Goal: Task Accomplishment & Management: Use online tool/utility

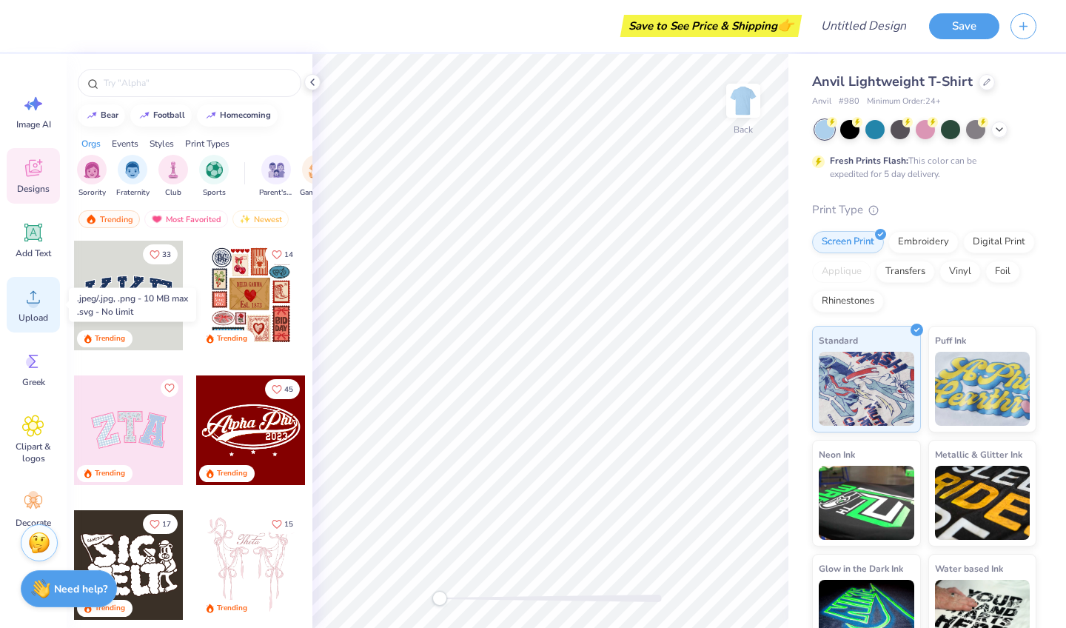
click at [39, 318] on span "Upload" at bounding box center [34, 318] width 30 height 12
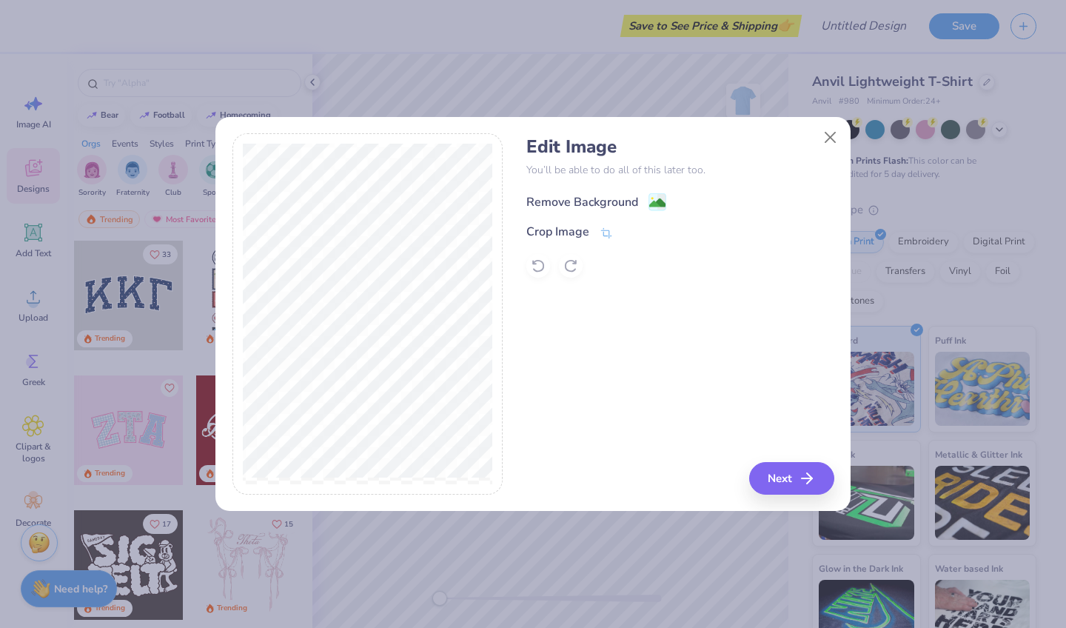
click at [612, 193] on div "Remove Background" at bounding box center [583, 202] width 112 height 18
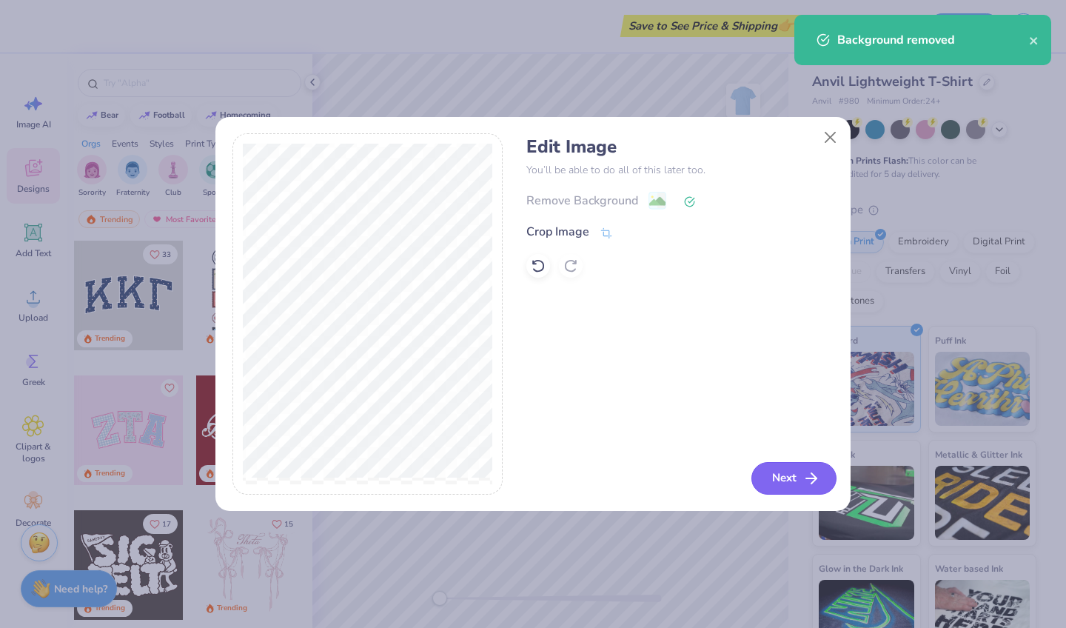
click at [789, 493] on button "Next" at bounding box center [794, 478] width 85 height 33
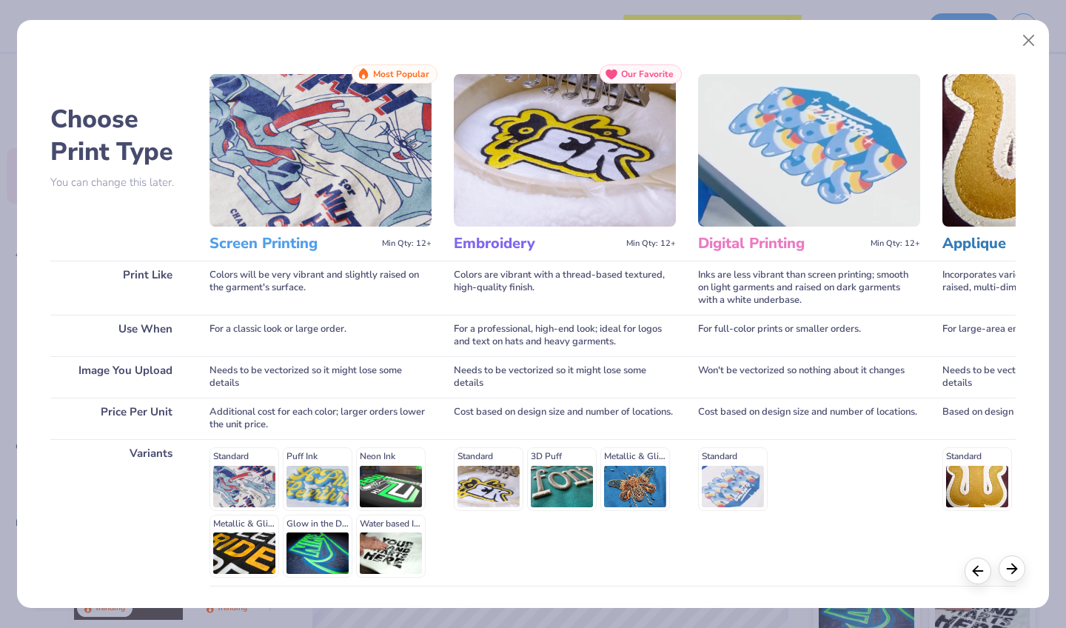
click at [1010, 568] on icon at bounding box center [1012, 569] width 16 height 16
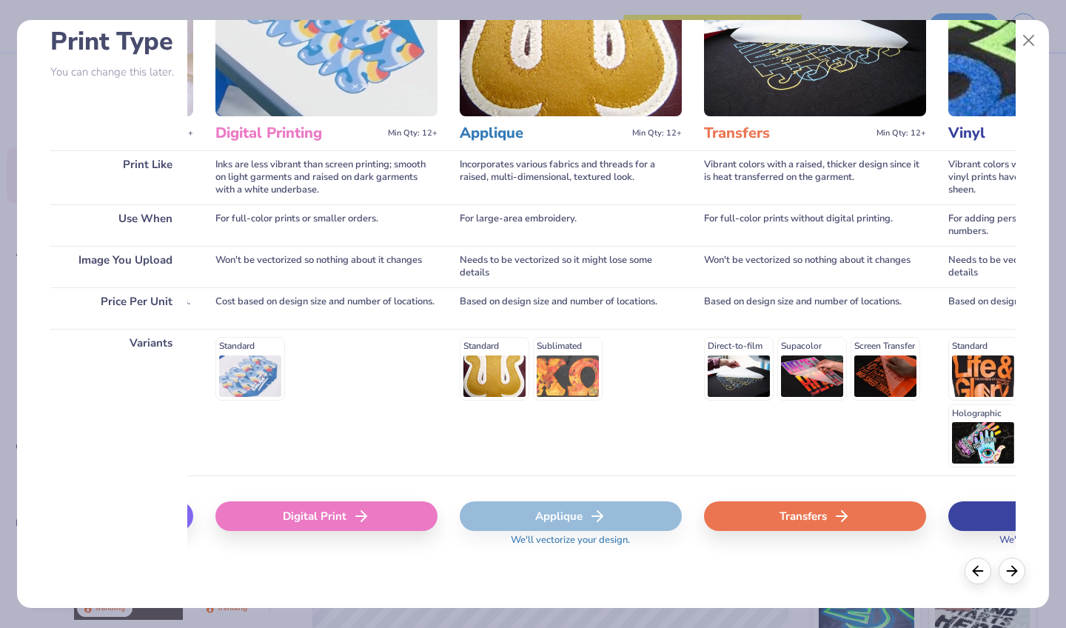
scroll to position [110, 0]
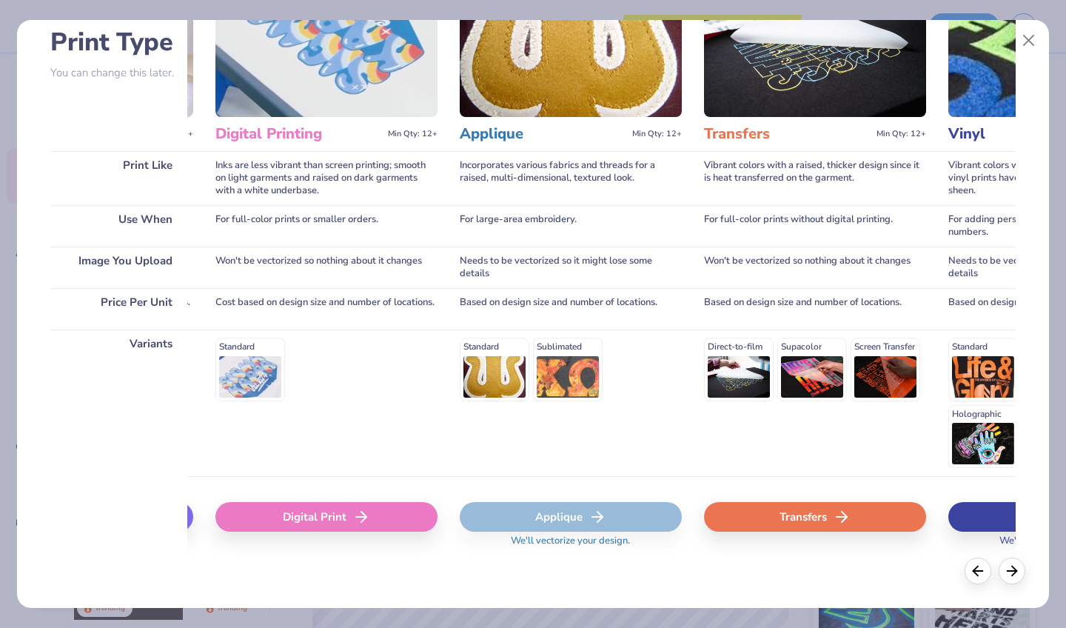
click at [191, 515] on div "Embroidery" at bounding box center [82, 517] width 222 height 30
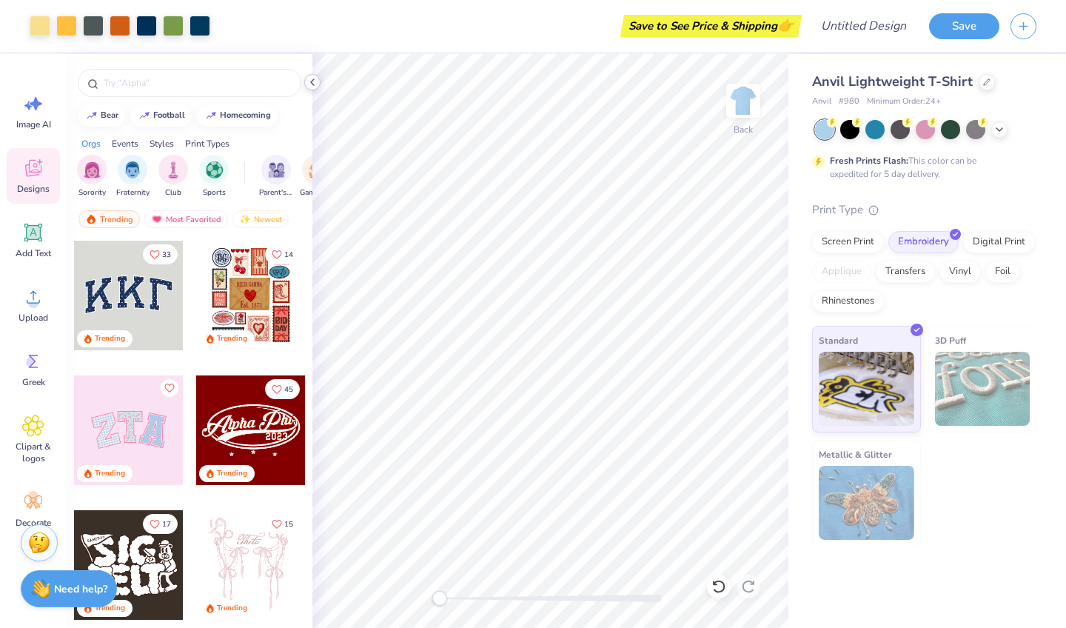
click at [318, 81] on icon at bounding box center [313, 82] width 12 height 12
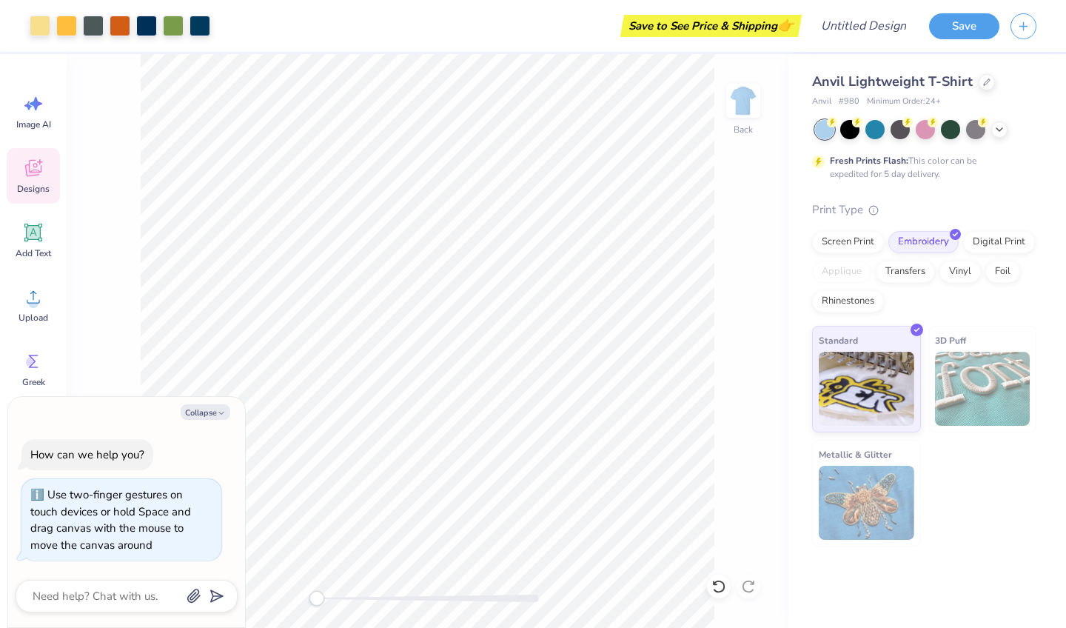
click at [316, 593] on div "Accessibility label" at bounding box center [317, 598] width 15 height 15
click at [208, 413] on button "Collapse" at bounding box center [206, 412] width 50 height 16
type textarea "x"
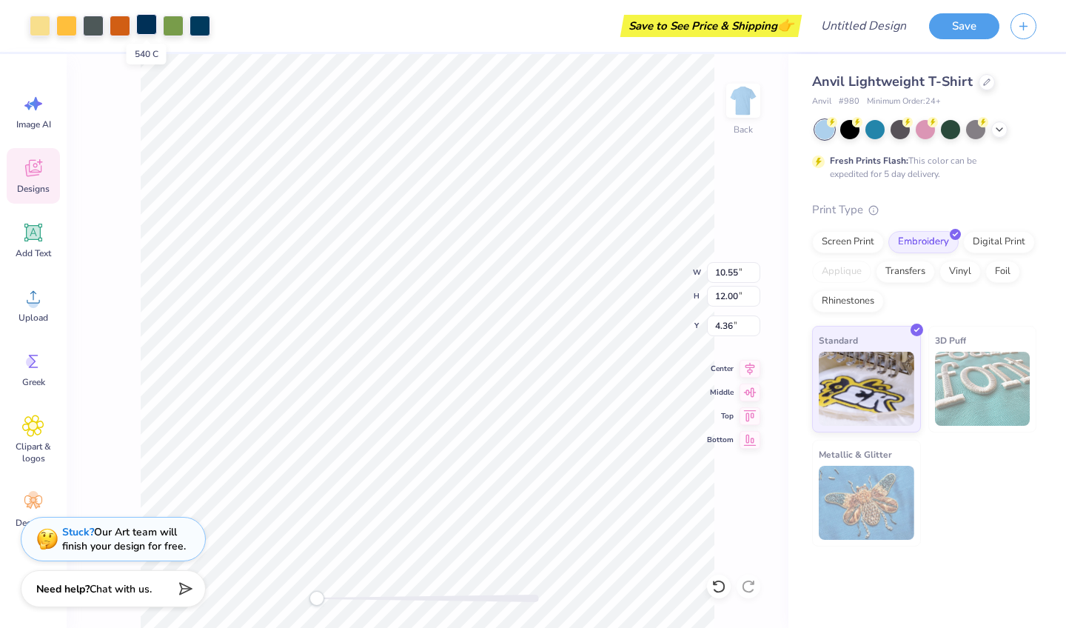
click at [142, 19] on div at bounding box center [146, 24] width 21 height 21
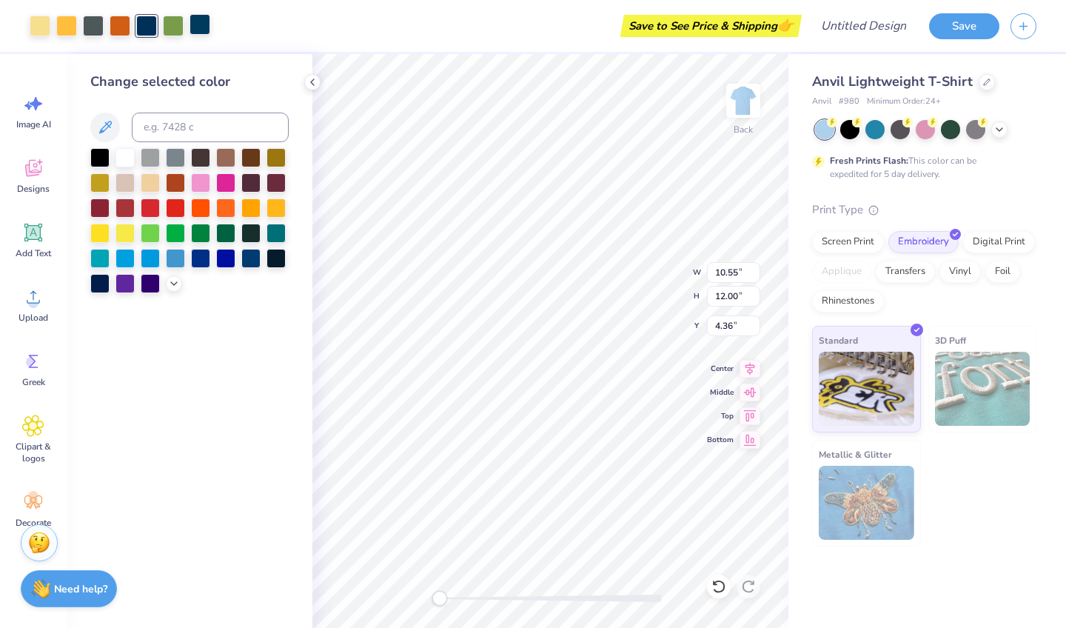
click at [208, 27] on div at bounding box center [200, 24] width 21 height 21
click at [203, 133] on input at bounding box center [210, 128] width 157 height 30
type input "540"
type input "4.08"
click at [93, 22] on div at bounding box center [93, 24] width 21 height 21
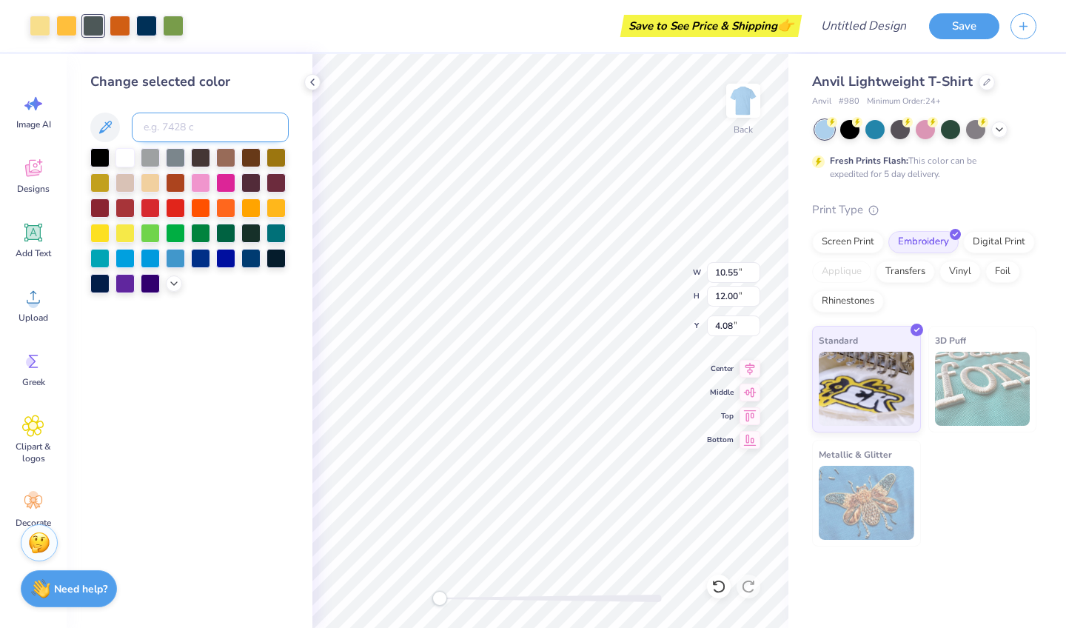
click at [166, 123] on input at bounding box center [210, 128] width 157 height 30
type input "540"
click at [315, 81] on icon at bounding box center [313, 82] width 12 height 12
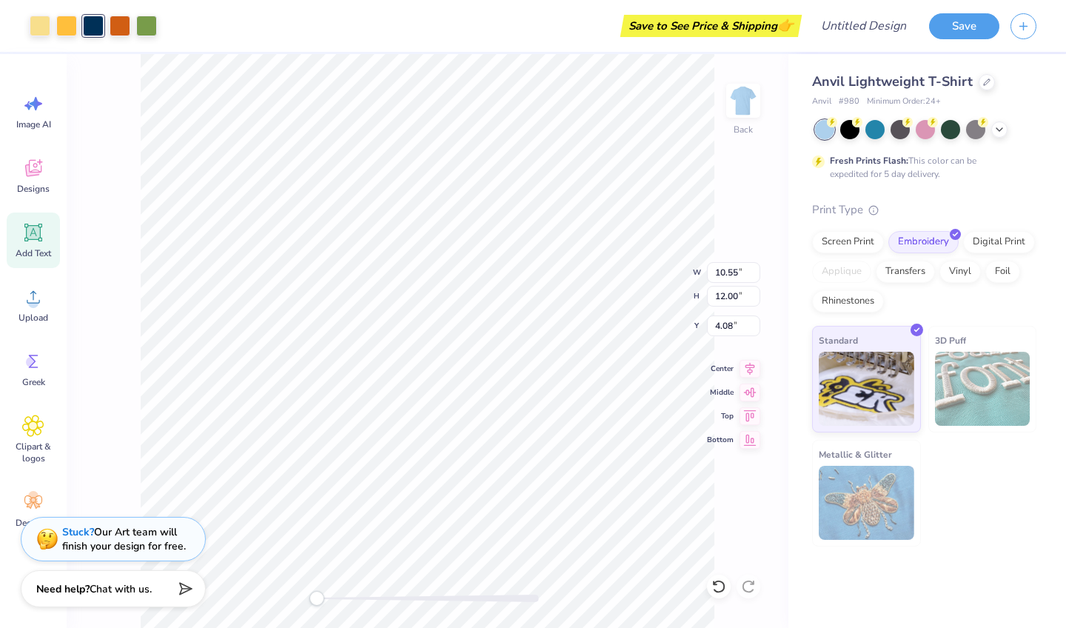
click at [39, 230] on icon at bounding box center [34, 233] width 14 height 14
type input "5.64"
type input "1.63"
type input "12.43"
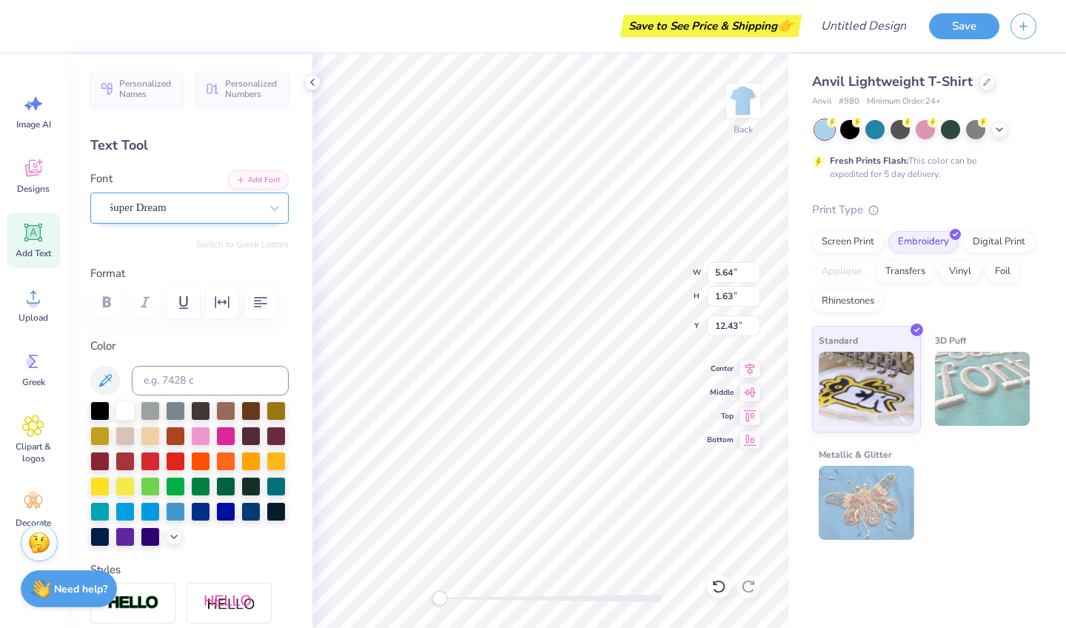
click at [221, 210] on div "Super Dream" at bounding box center [184, 207] width 156 height 23
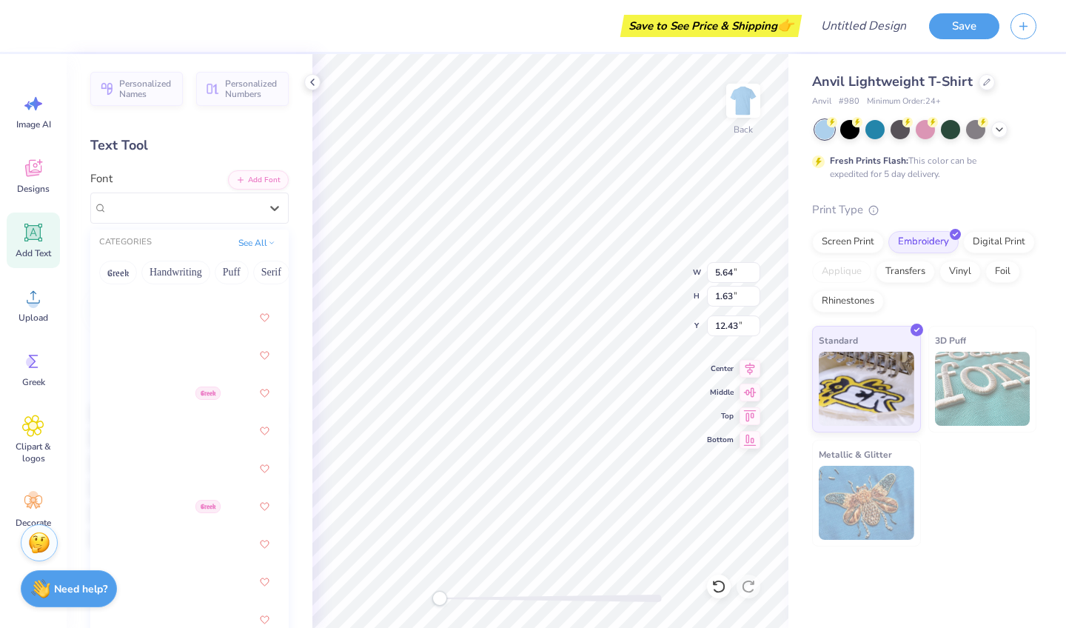
scroll to position [1033, 0]
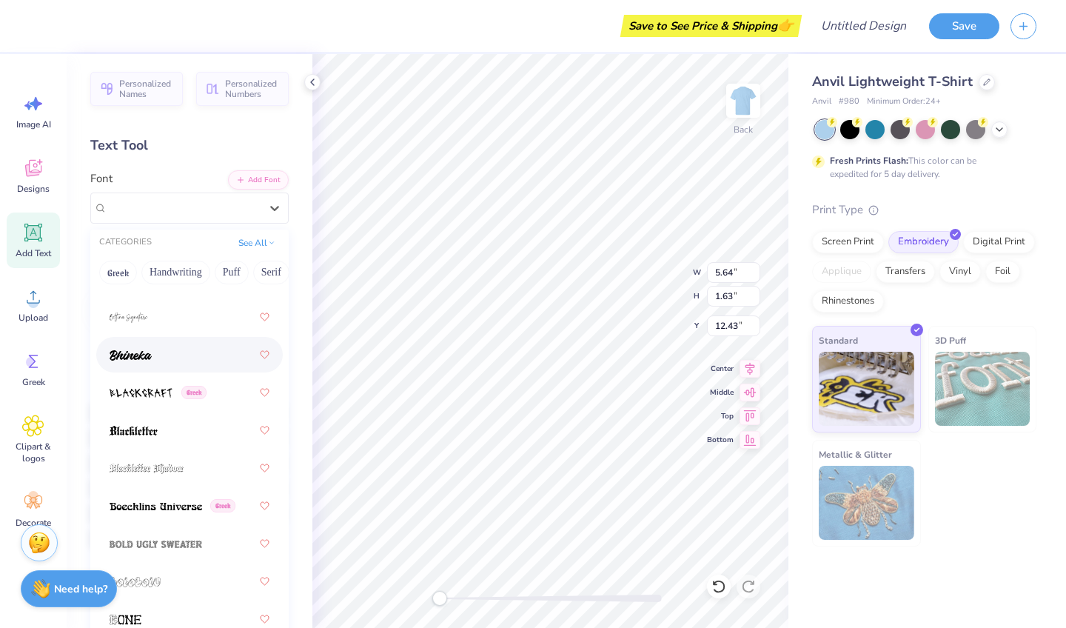
click at [179, 355] on div at bounding box center [190, 354] width 160 height 27
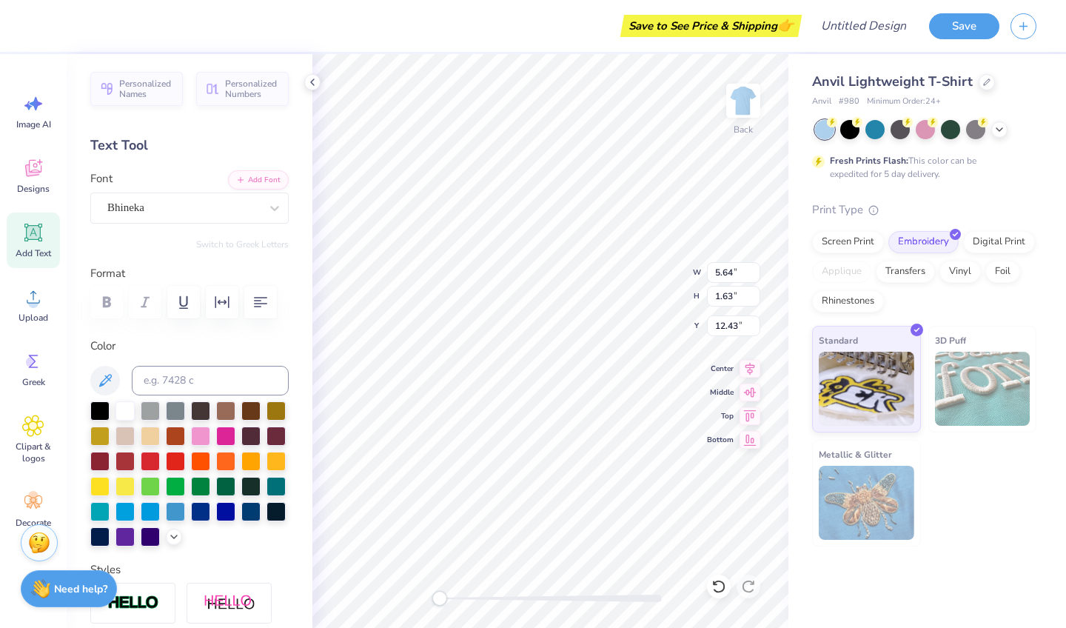
scroll to position [0, 8]
type textarea "The sun always shines on AOII"
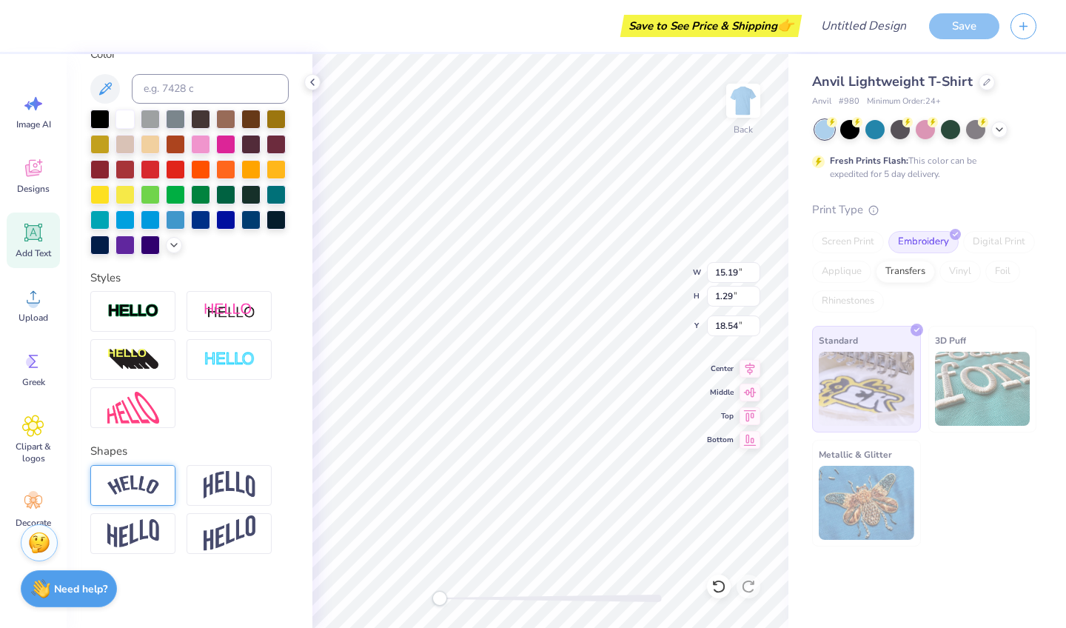
scroll to position [292, 0]
click at [158, 486] on img at bounding box center [133, 485] width 52 height 20
type input "2.84"
type input "1.58"
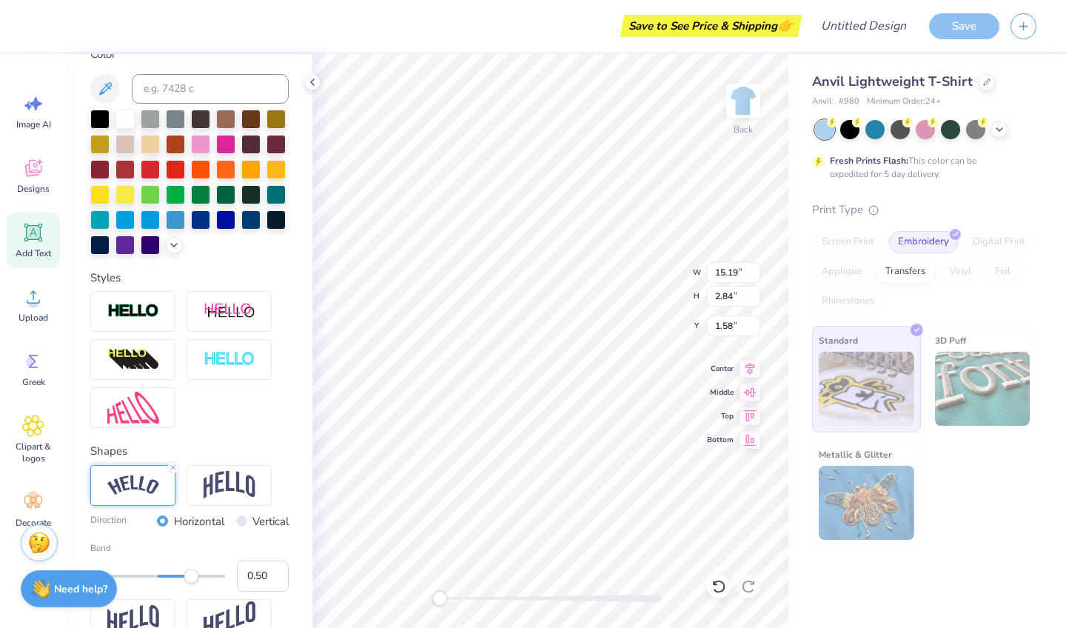
type input "10.55"
type input "12.00"
type input "4.52"
type input "15.19"
type input "2.84"
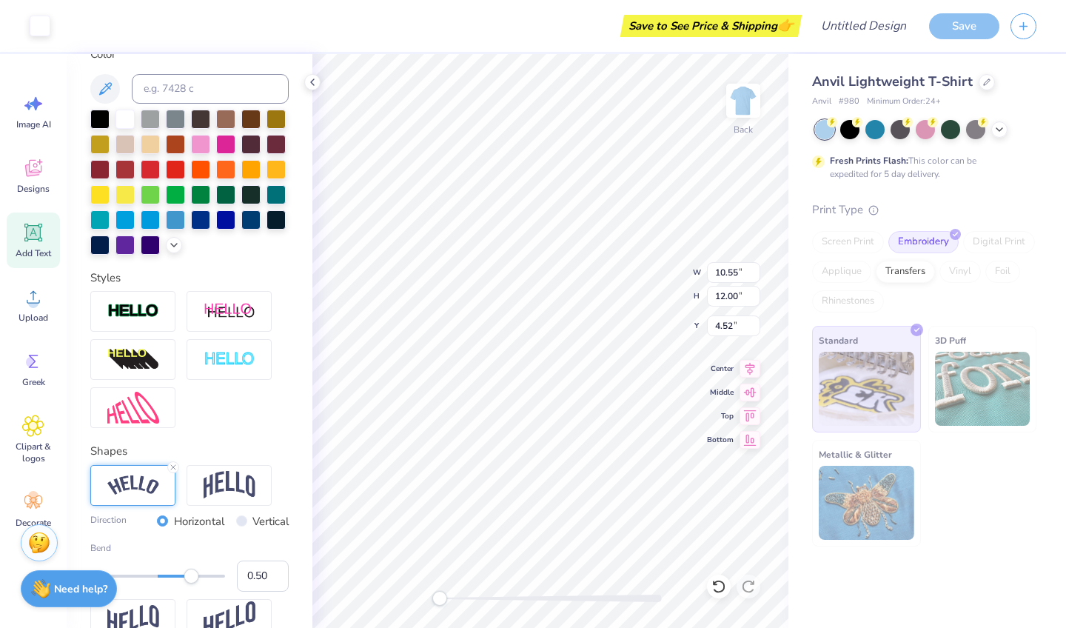
type input "1.58"
type textarea "x"
type input "2.79"
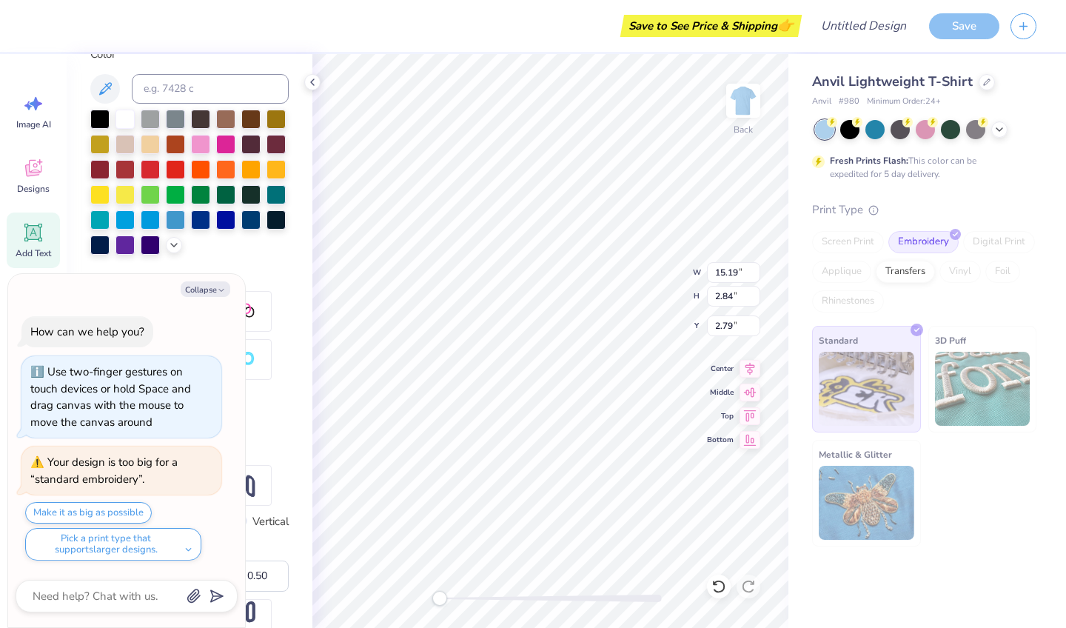
scroll to position [0, 9]
click at [666, 273] on div "Back W 15.19 H 2.84 Y 2.79 Center Middle Top Bottom" at bounding box center [550, 341] width 476 height 574
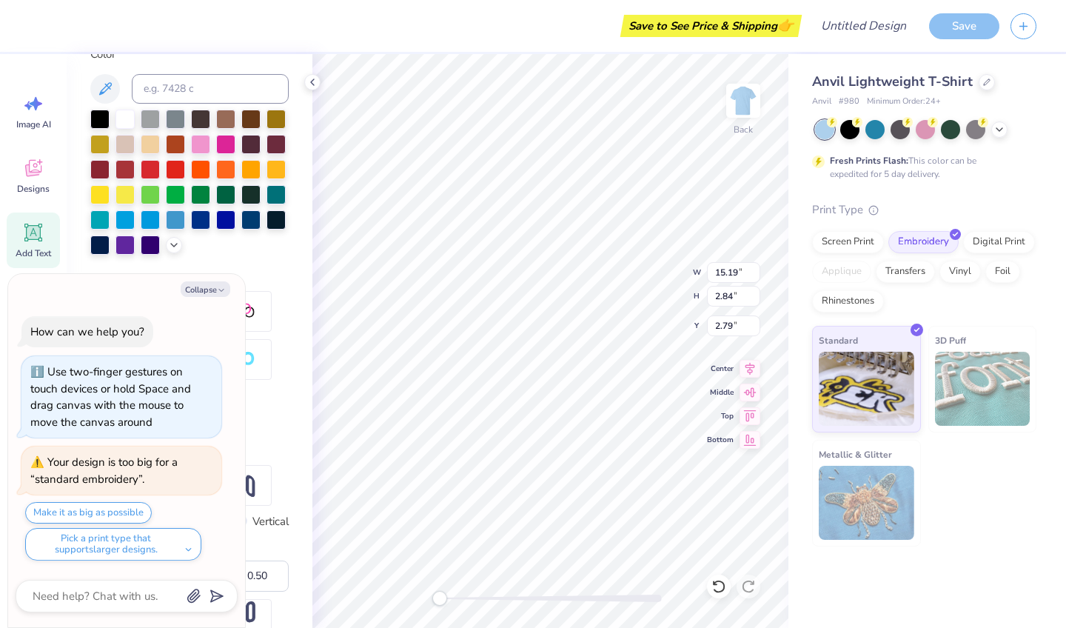
type textarea "x"
type input "11.78"
type input "2.20"
type textarea "x"
type input "10.55"
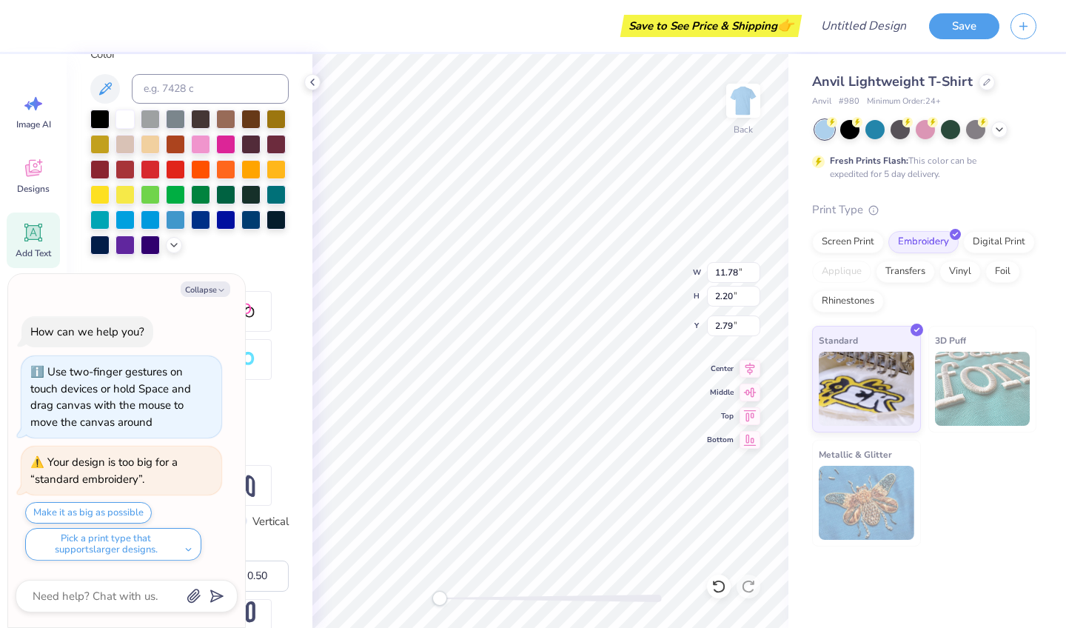
type input "12.00"
type input "5.63"
type textarea "x"
type input "11.78"
type input "2.20"
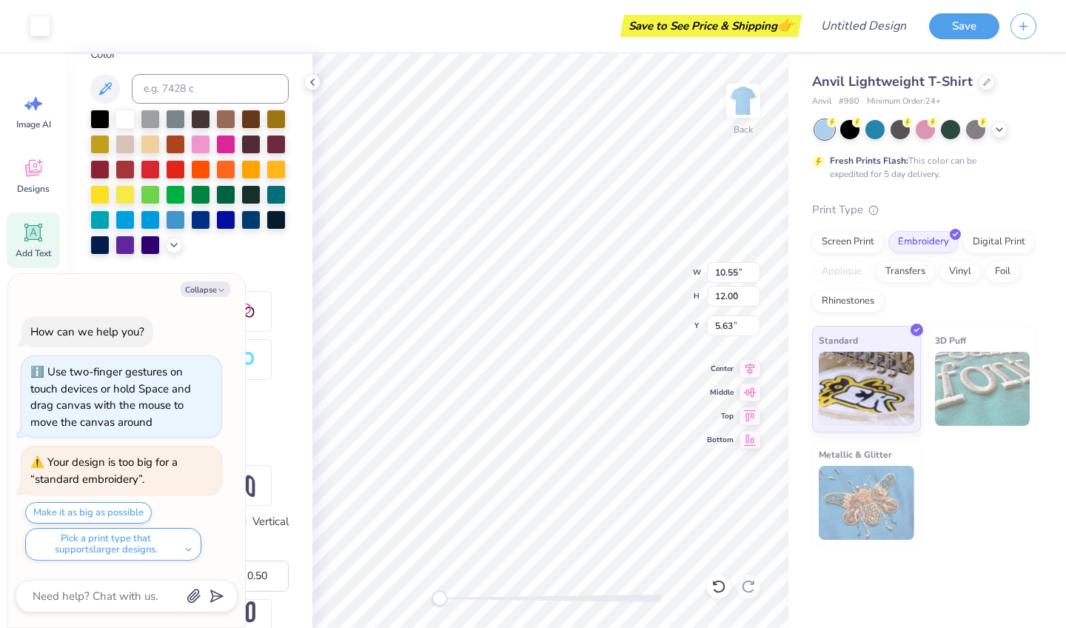
type input "3.00"
click at [215, 292] on button "Collapse" at bounding box center [206, 289] width 50 height 16
type textarea "x"
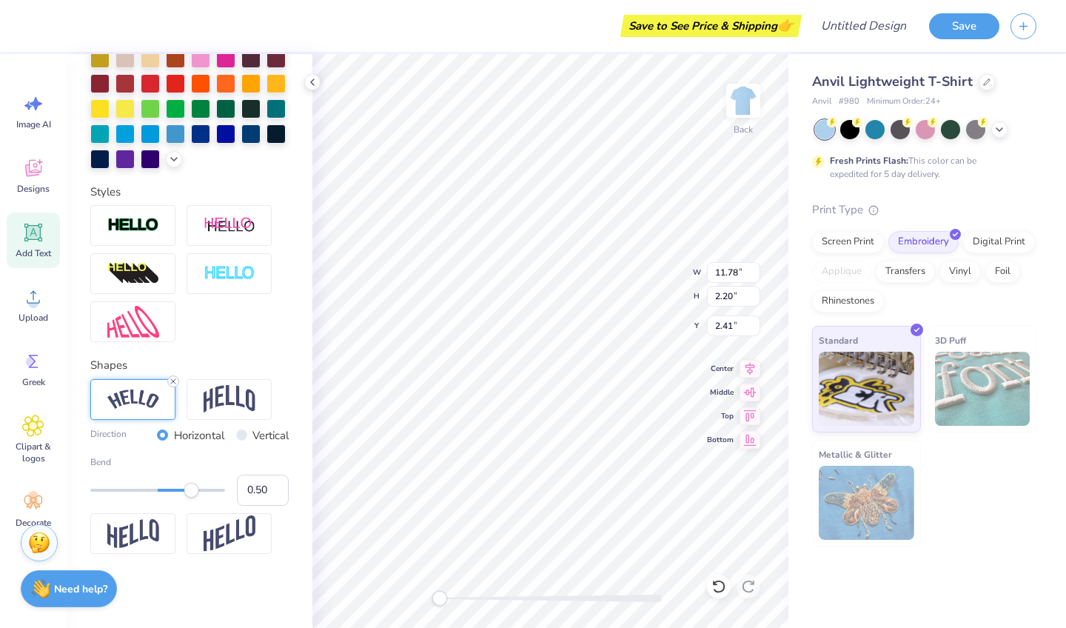
click at [175, 379] on line at bounding box center [173, 381] width 4 height 4
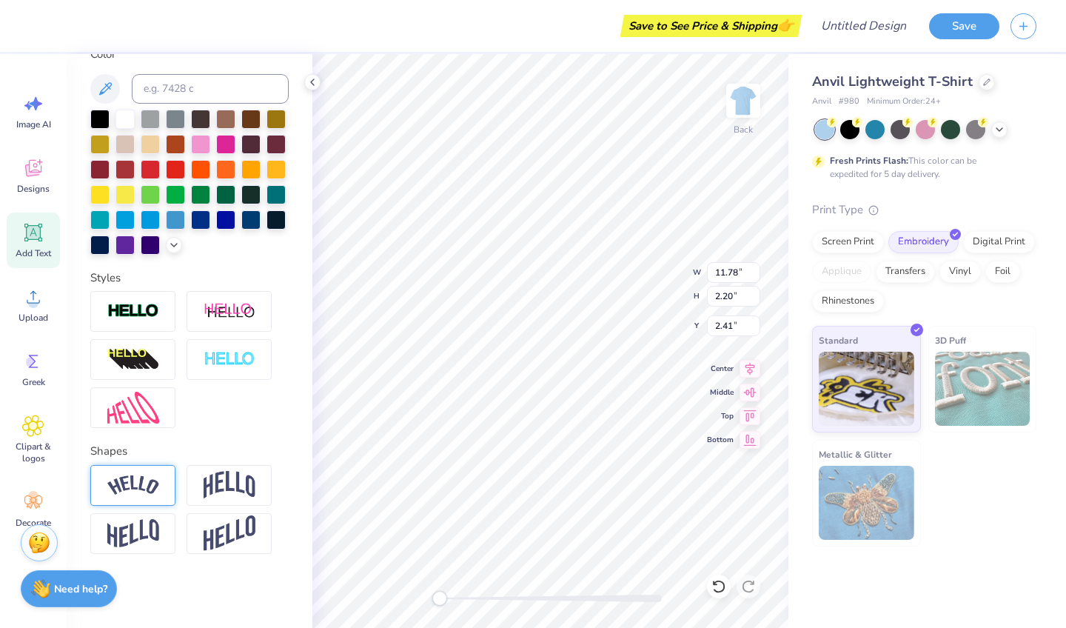
scroll to position [0, 7]
type input "7.19"
type input "0.61"
click at [186, 87] on input at bounding box center [210, 89] width 157 height 30
type input "540"
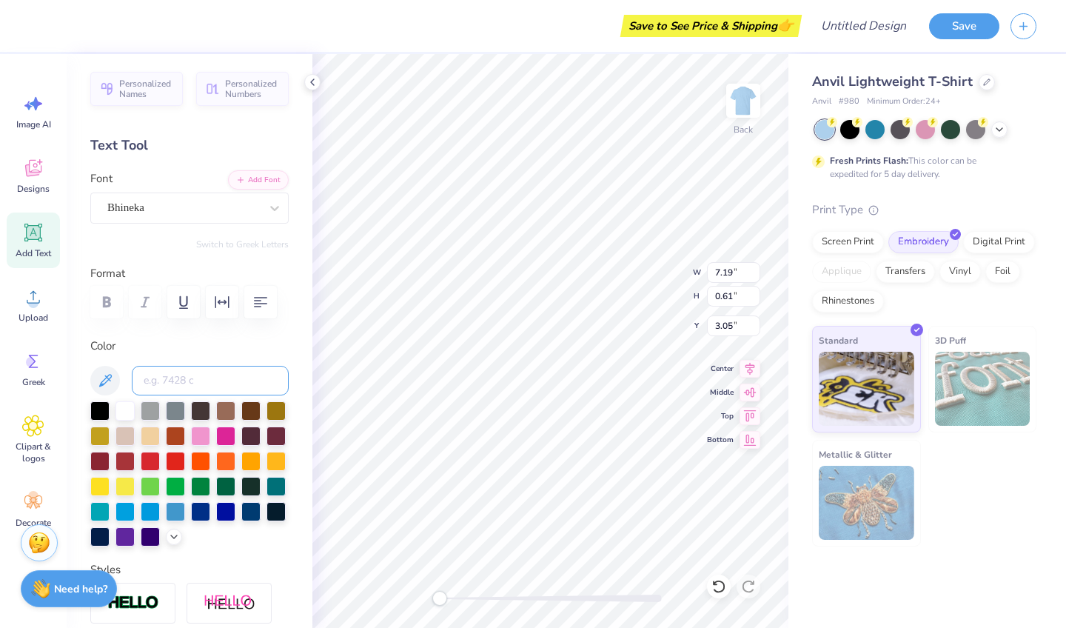
scroll to position [0, 0]
click at [192, 216] on div at bounding box center [183, 208] width 153 height 20
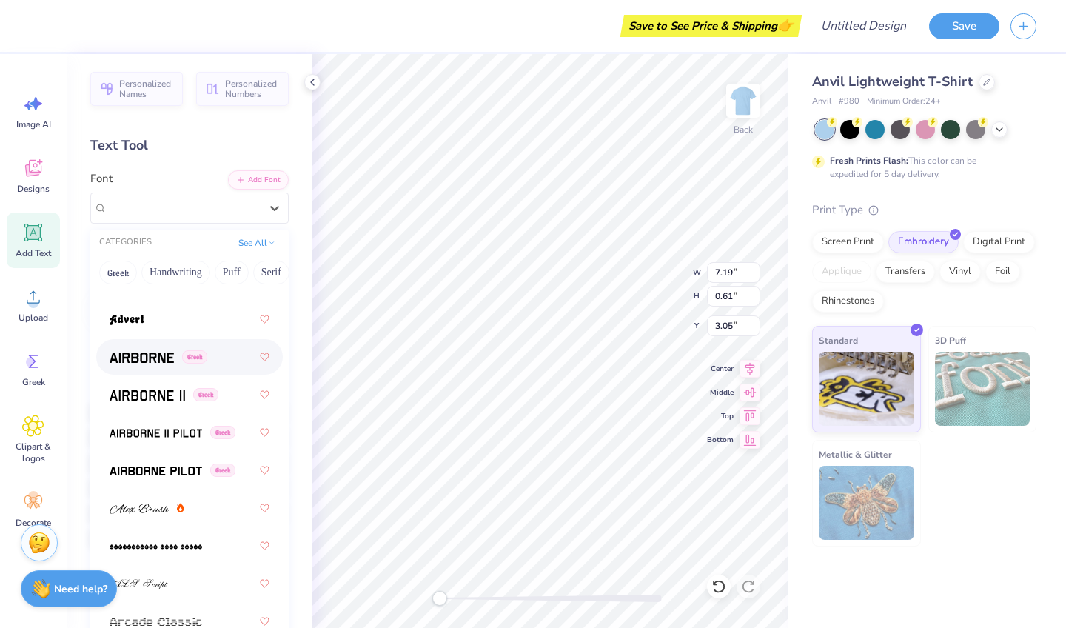
scroll to position [326, 0]
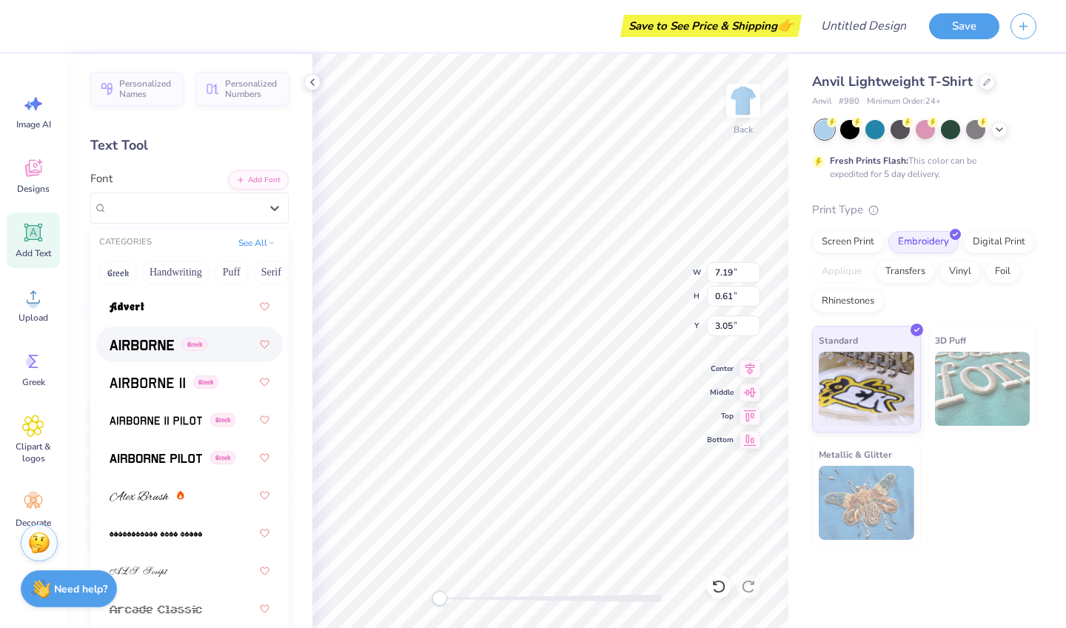
click at [156, 358] on div "Greek" at bounding box center [190, 344] width 160 height 27
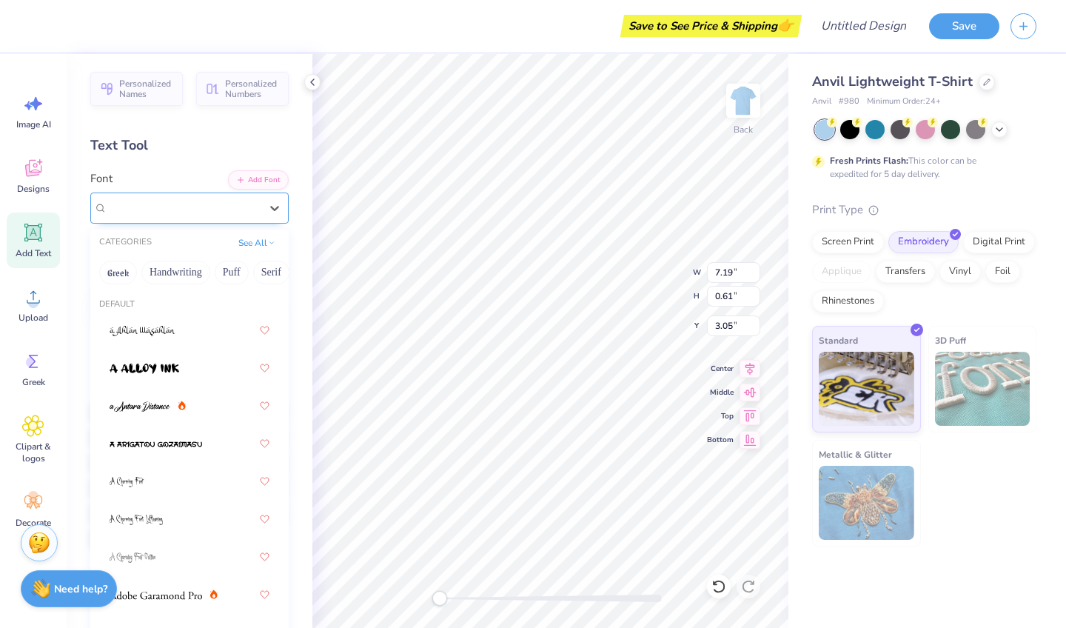
click at [254, 210] on div "Airborne Greek" at bounding box center [184, 207] width 156 height 23
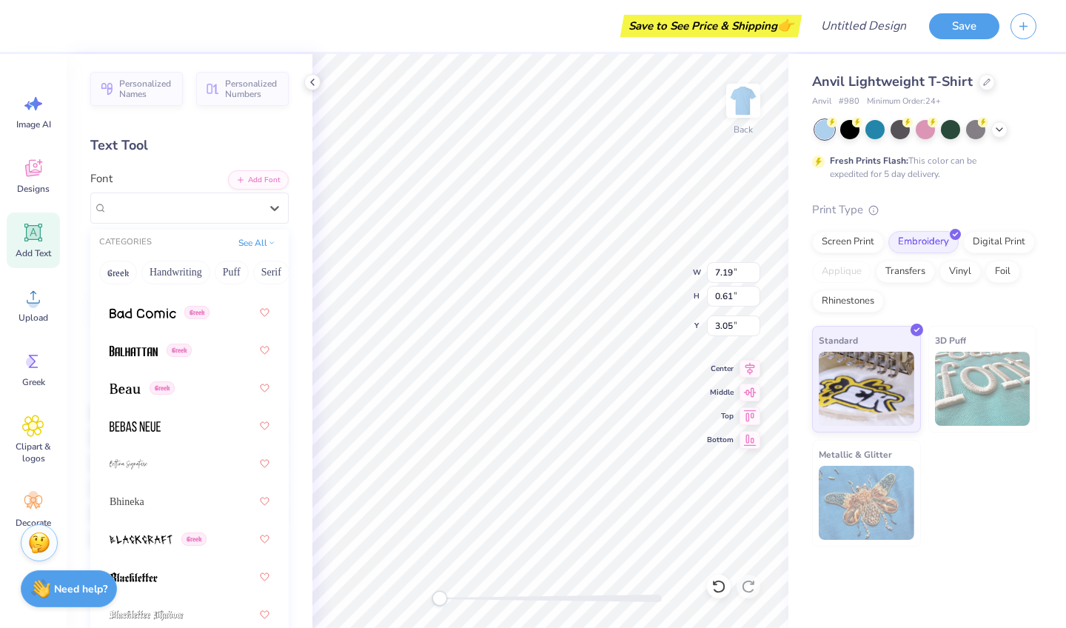
scroll to position [887, 0]
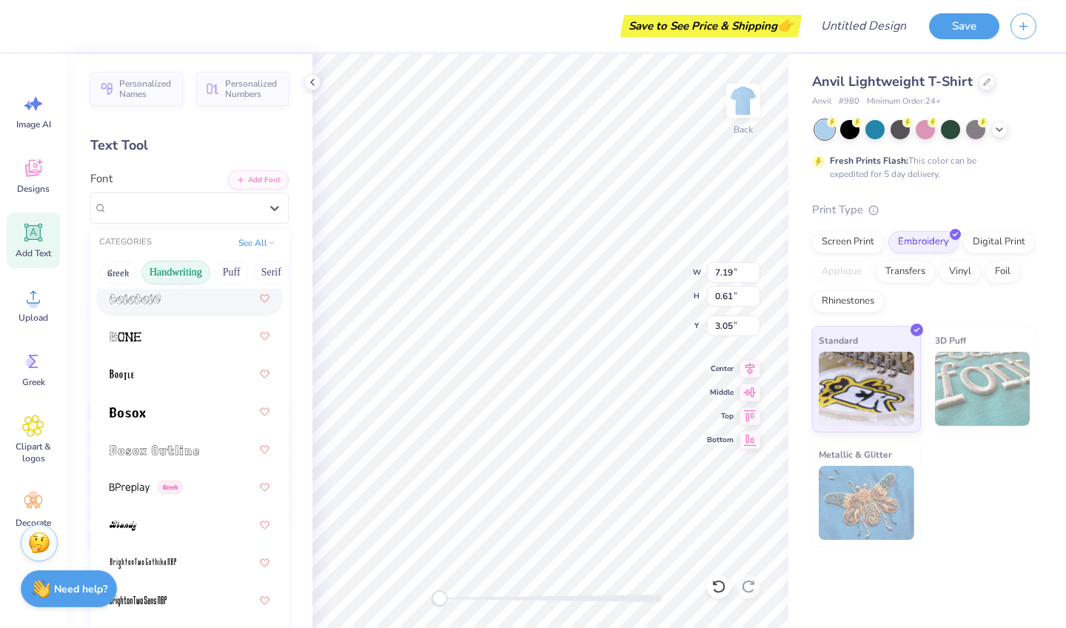
click at [186, 278] on button "Handwriting" at bounding box center [175, 273] width 69 height 24
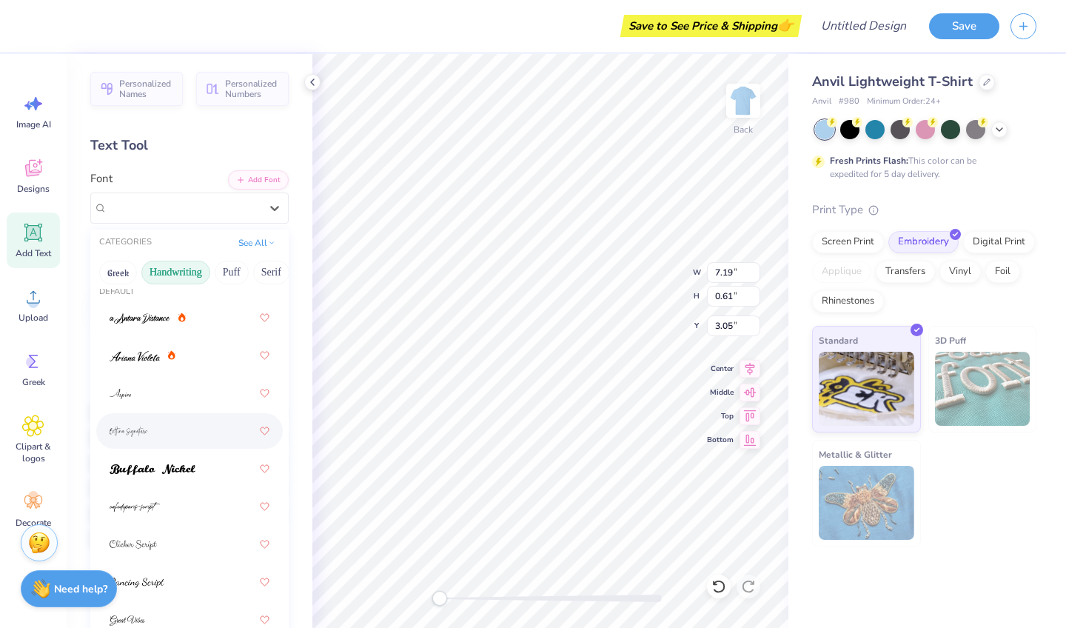
scroll to position [14, 0]
click at [205, 357] on div at bounding box center [190, 354] width 160 height 27
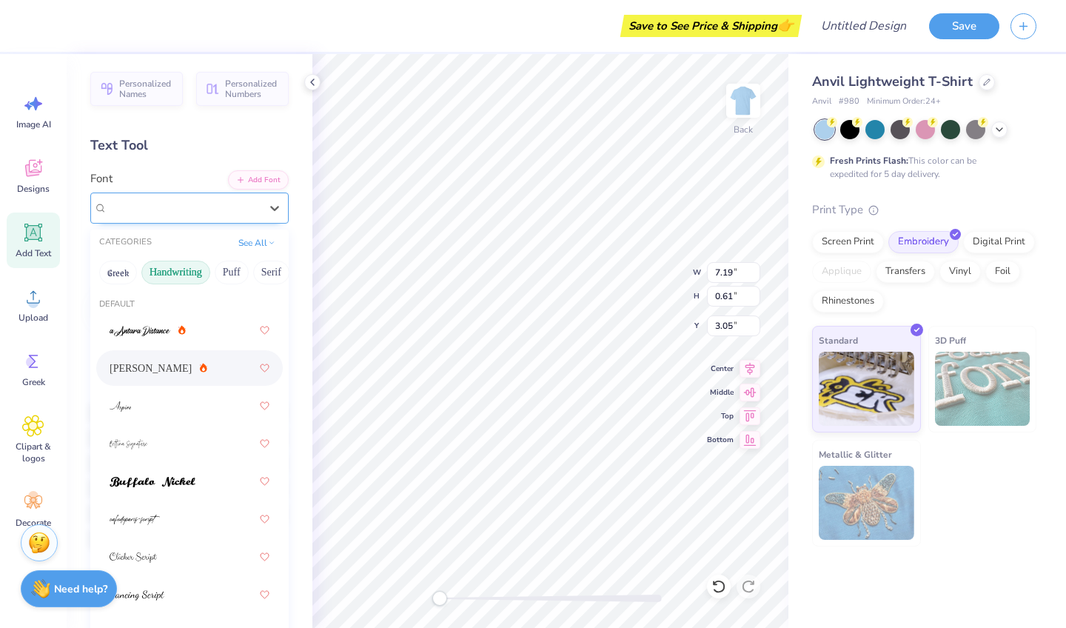
click at [216, 208] on div "[PERSON_NAME]" at bounding box center [184, 207] width 156 height 23
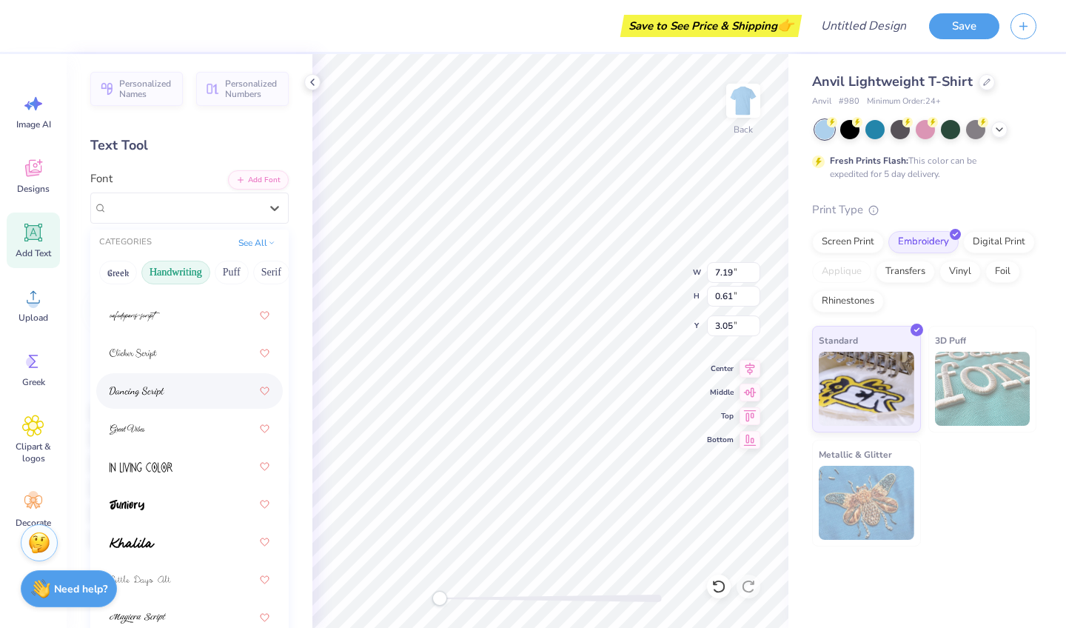
scroll to position [207, 0]
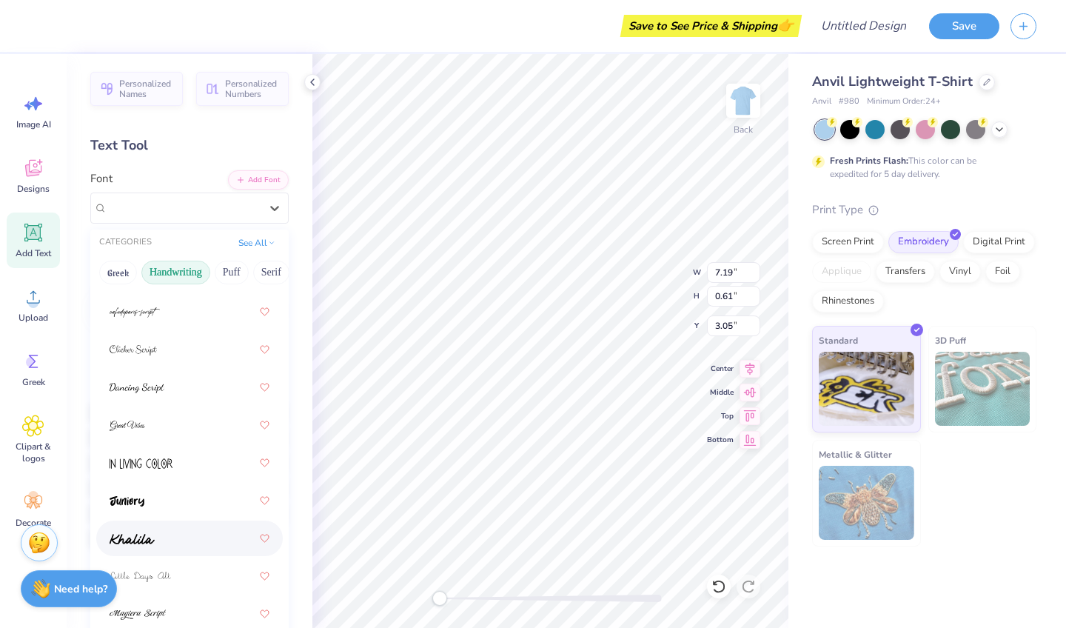
click at [177, 536] on div at bounding box center [190, 538] width 160 height 27
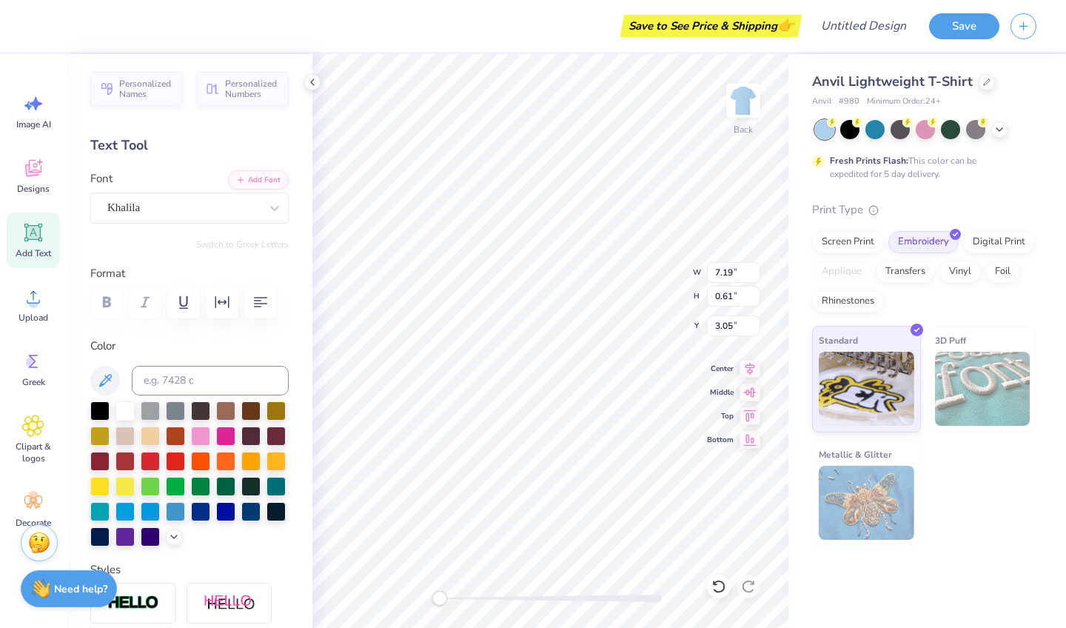
type input "8.75"
type input "0.72"
type input "18.49"
type input "7.24"
type input "0.60"
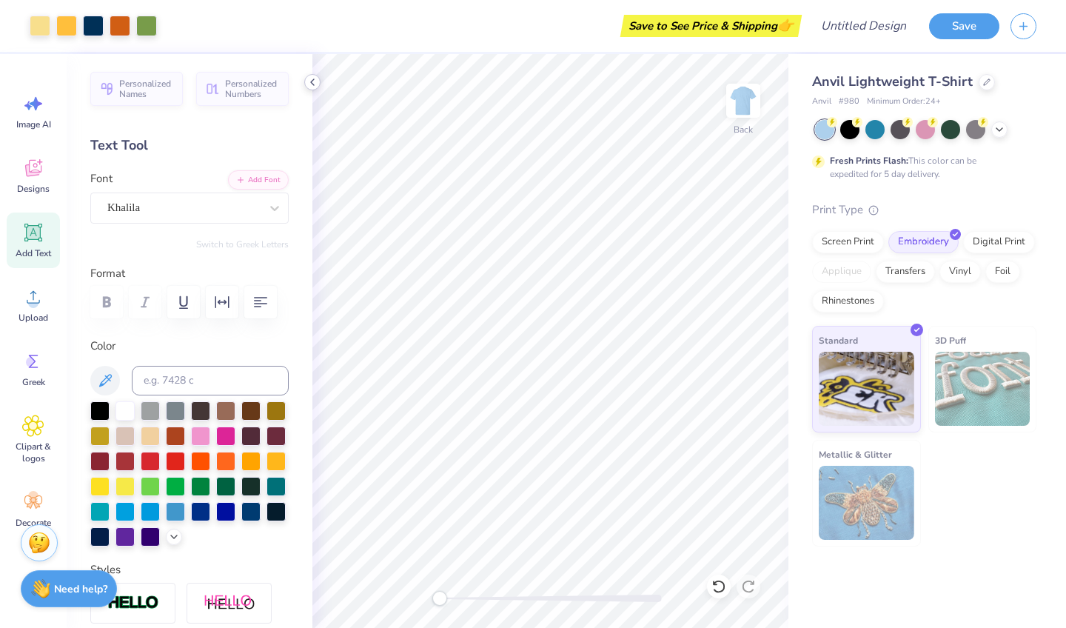
click at [313, 82] on icon at bounding box center [313, 82] width 12 height 12
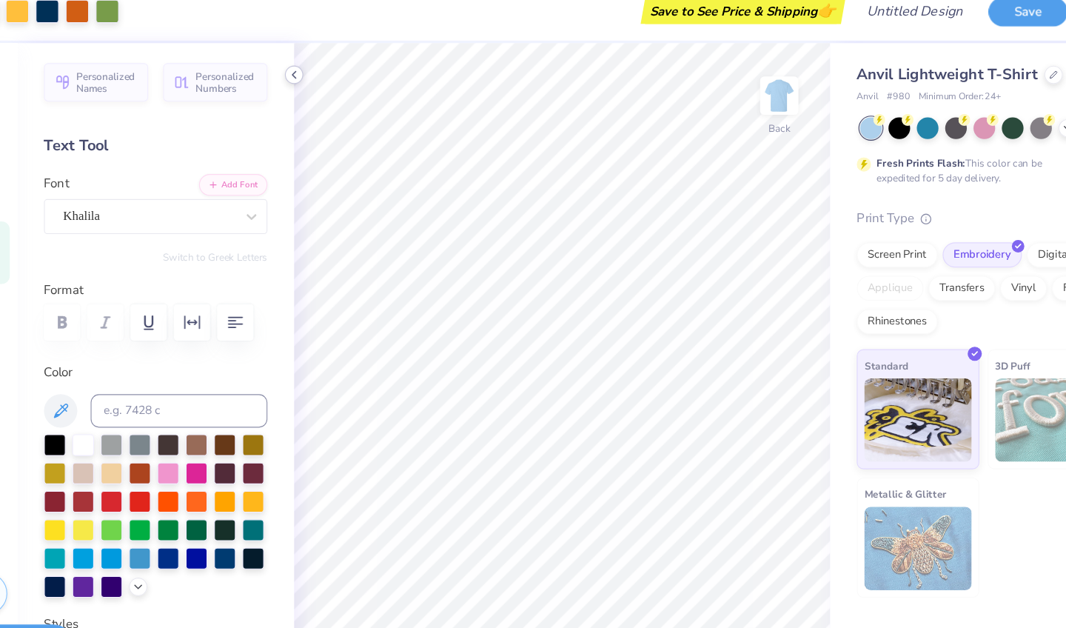
click at [311, 79] on polyline at bounding box center [312, 82] width 3 height 6
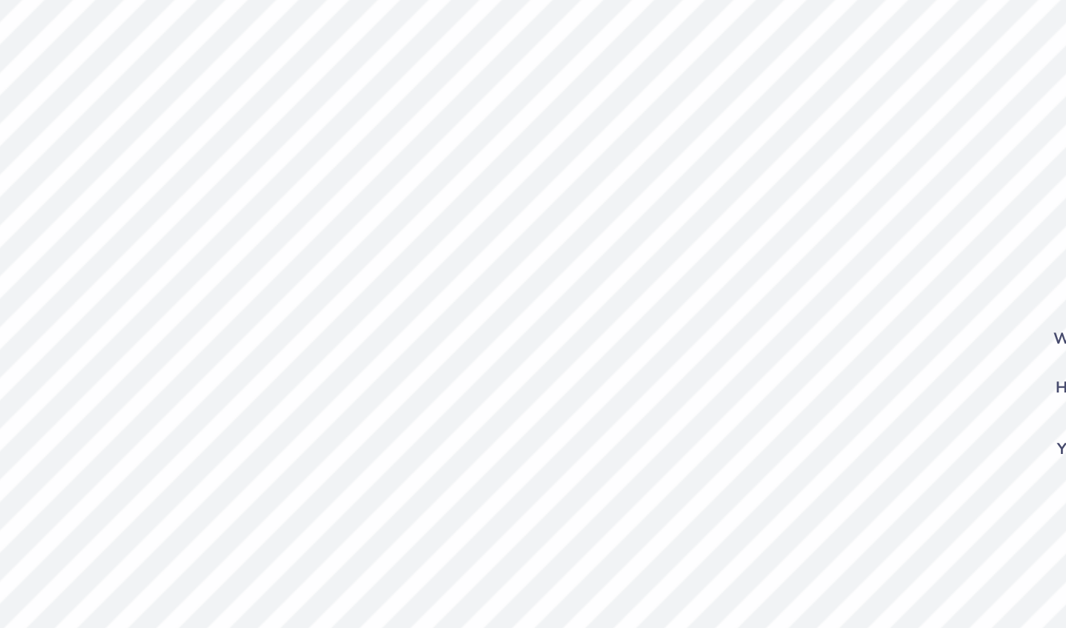
type input "7.24"
type input "0.60"
type input "4.58"
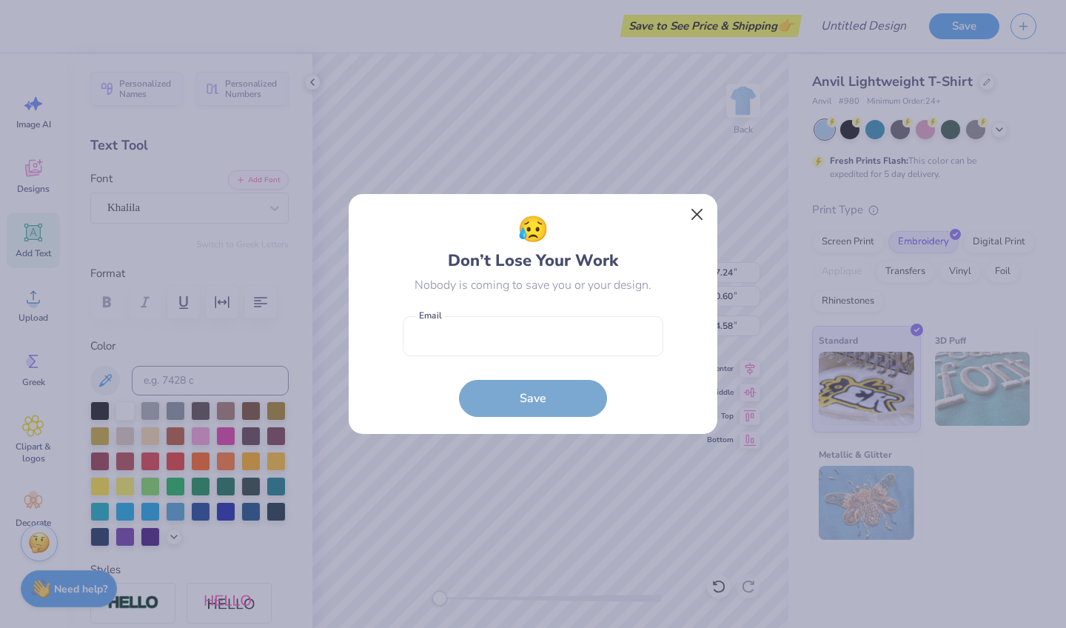
click at [698, 214] on button "Close" at bounding box center [697, 215] width 28 height 28
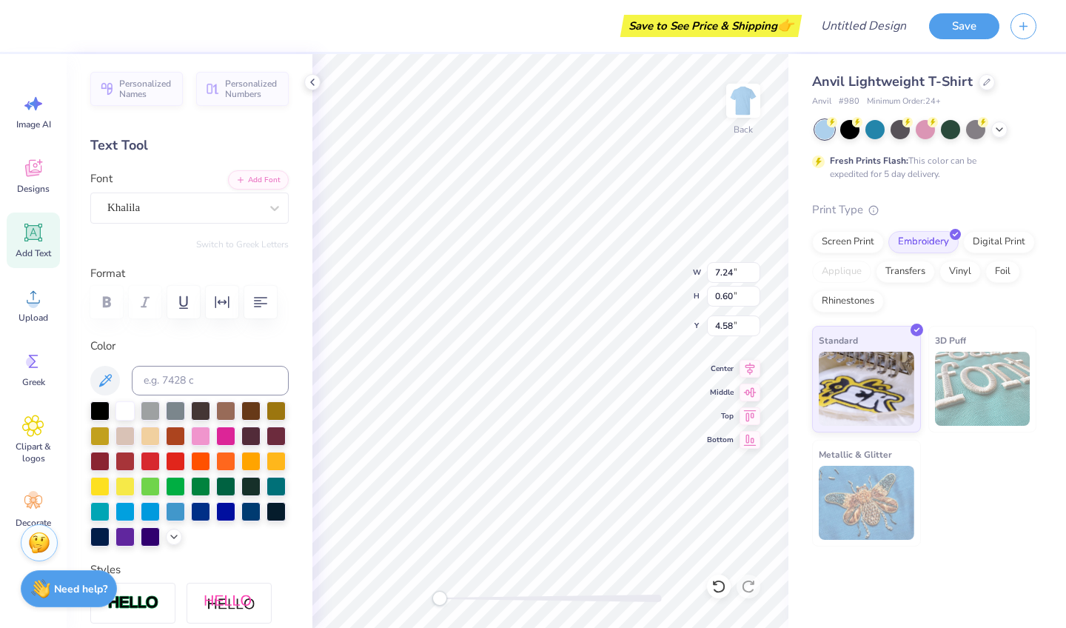
type input "6.15"
type input "0.51"
click at [316, 86] on icon at bounding box center [313, 82] width 12 height 12
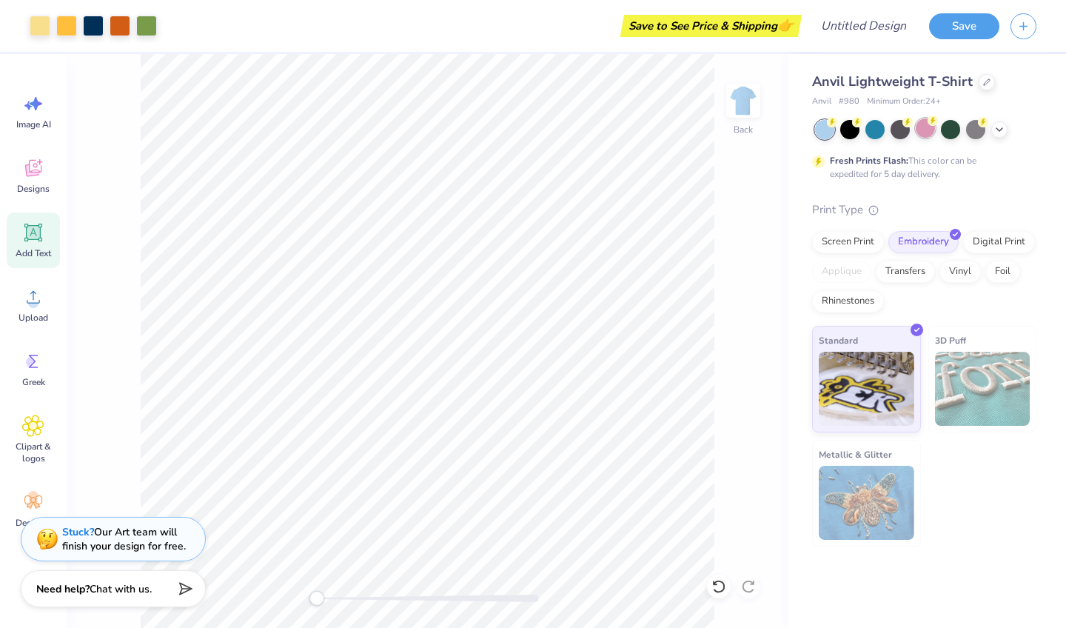
click at [928, 133] on div at bounding box center [925, 127] width 19 height 19
click at [989, 83] on div at bounding box center [987, 81] width 16 height 16
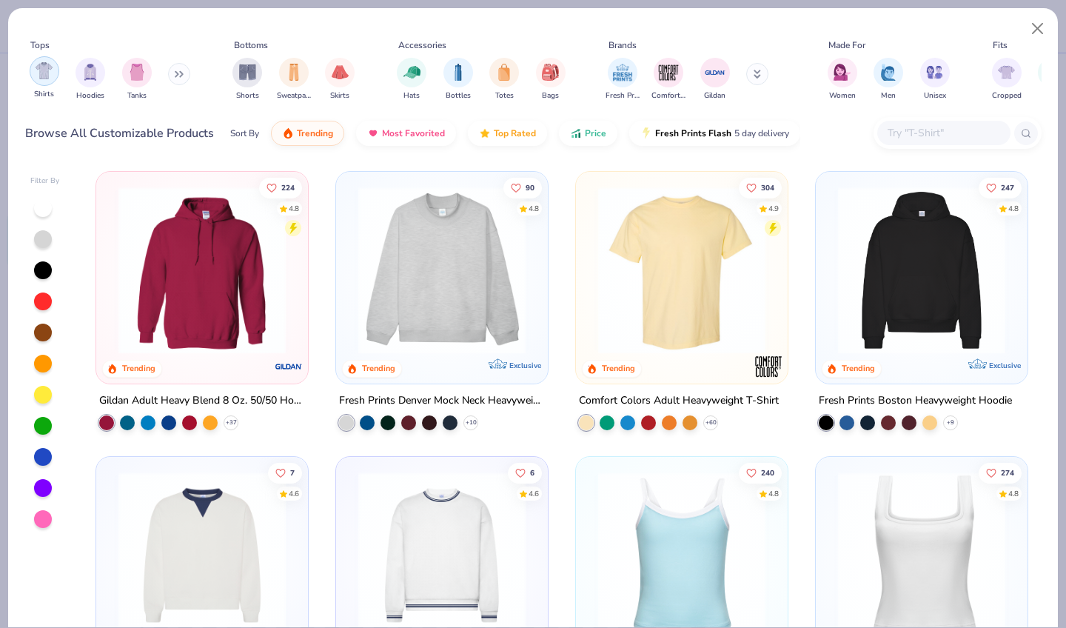
click at [48, 68] on div "filter for Shirts" at bounding box center [45, 71] width 30 height 30
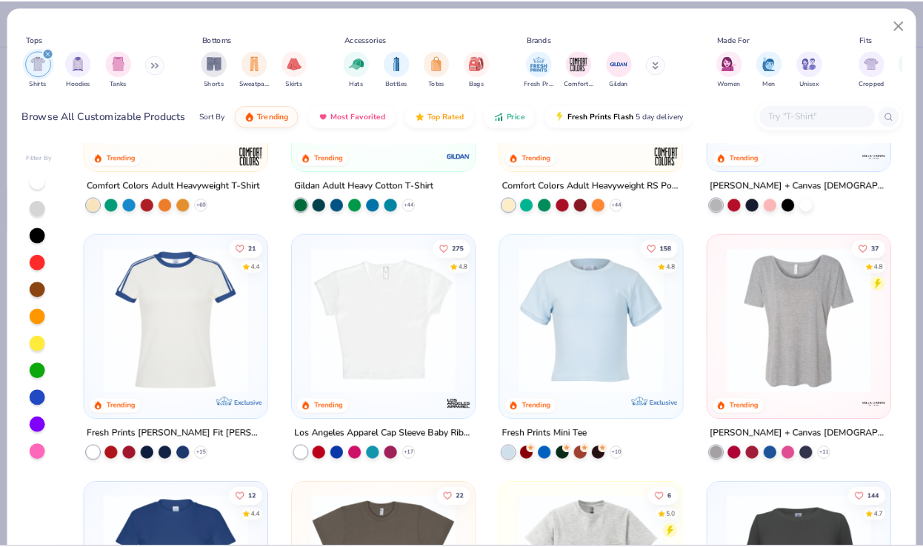
scroll to position [198, 0]
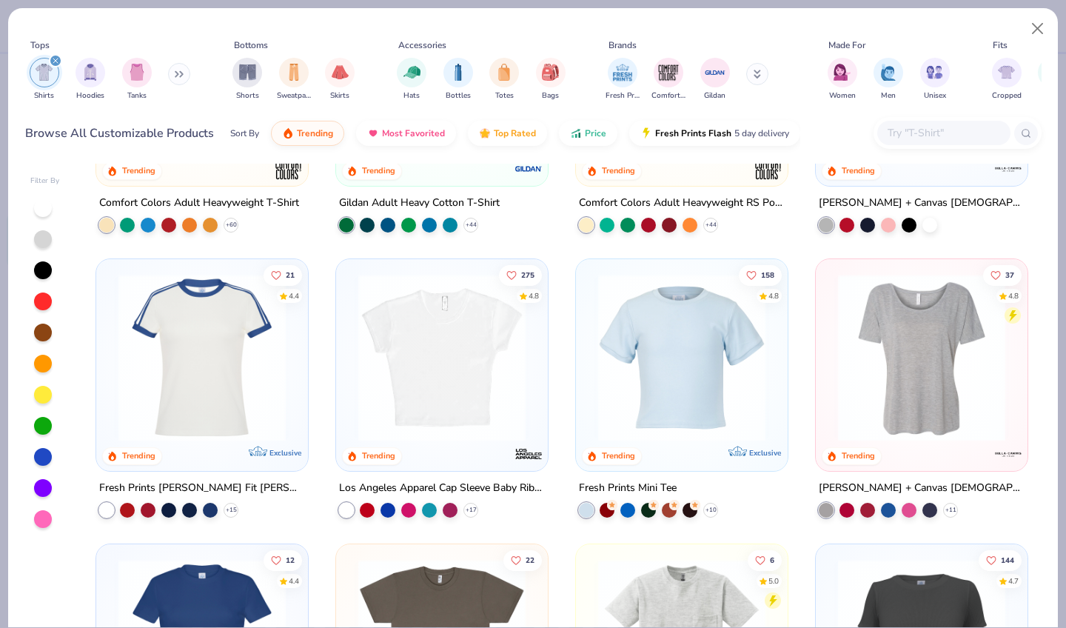
click at [437, 384] on img at bounding box center [442, 357] width 182 height 167
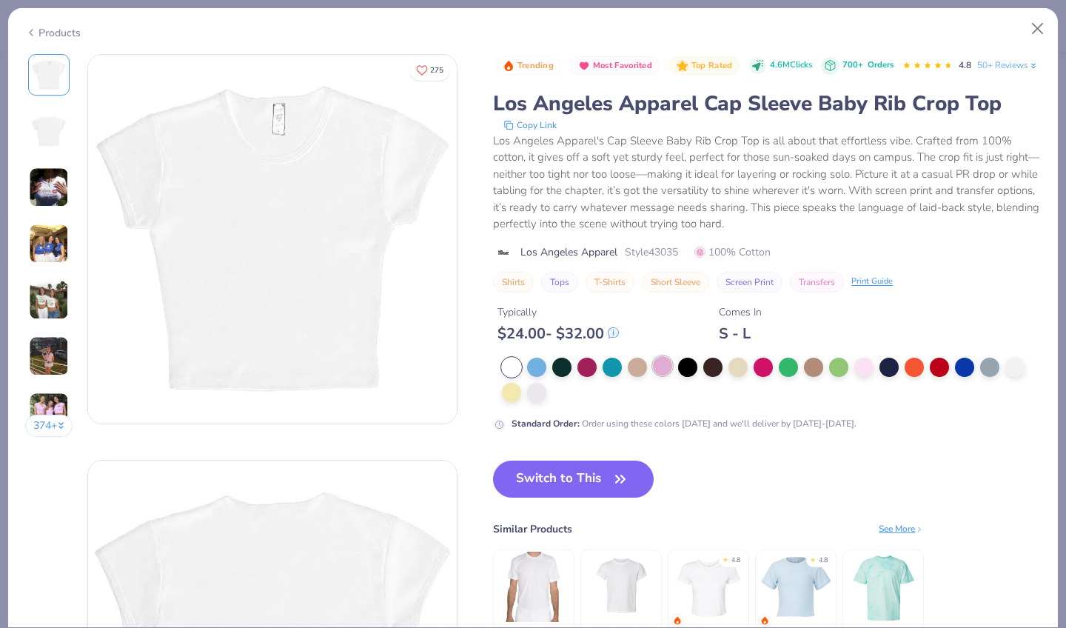
click at [653, 356] on div at bounding box center [662, 365] width 19 height 19
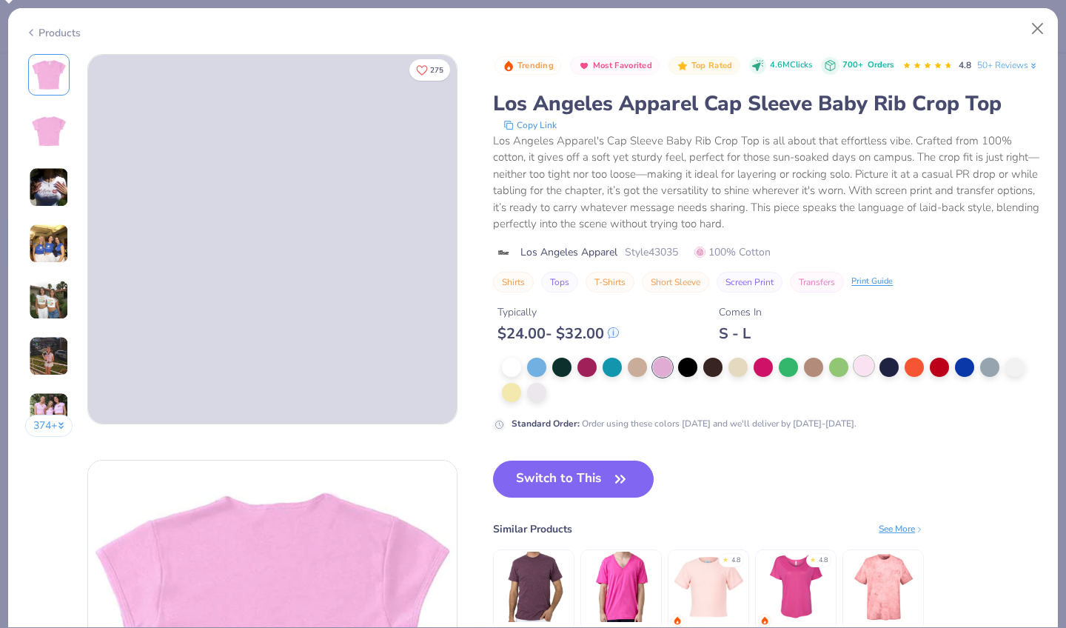
click at [855, 356] on div at bounding box center [864, 365] width 19 height 19
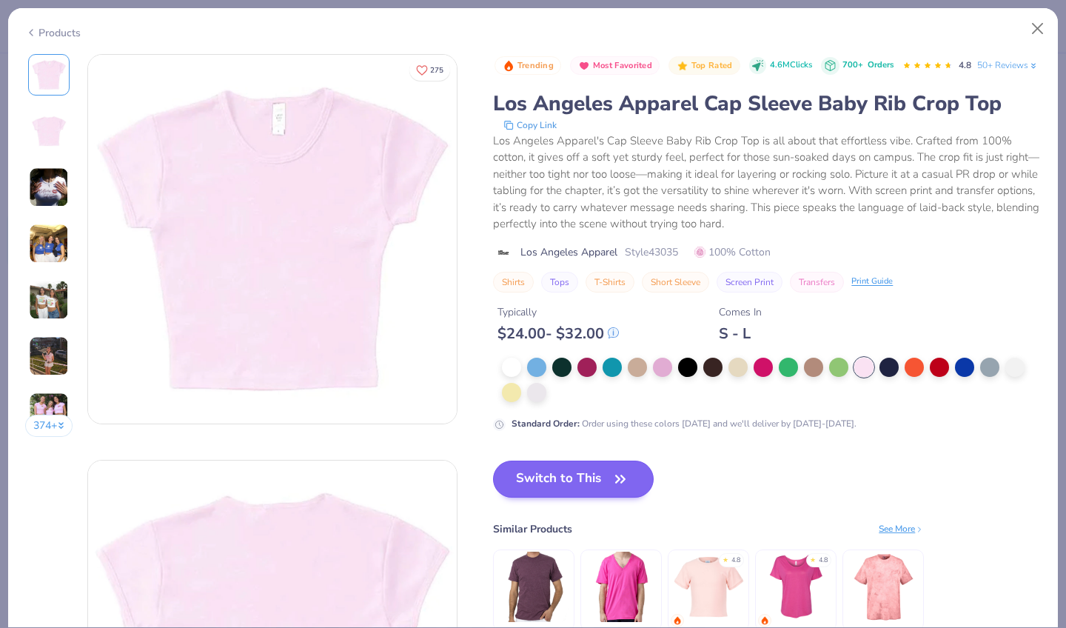
click at [511, 461] on button "Switch to This" at bounding box center [573, 479] width 161 height 37
click at [493, 461] on button "Switch to This" at bounding box center [573, 479] width 161 height 37
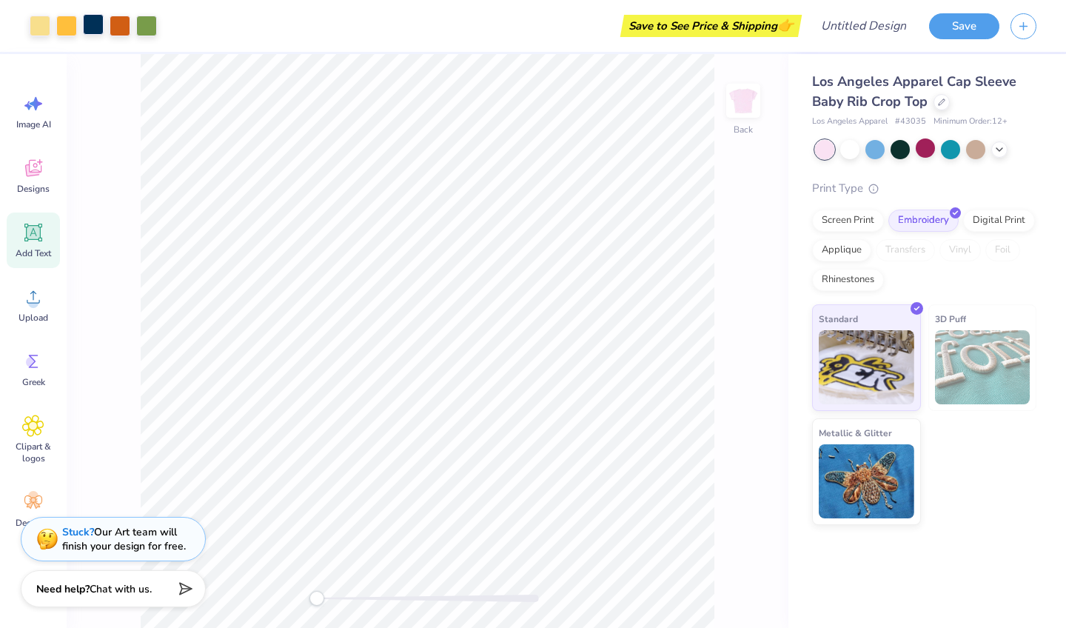
click at [94, 27] on div at bounding box center [93, 24] width 21 height 21
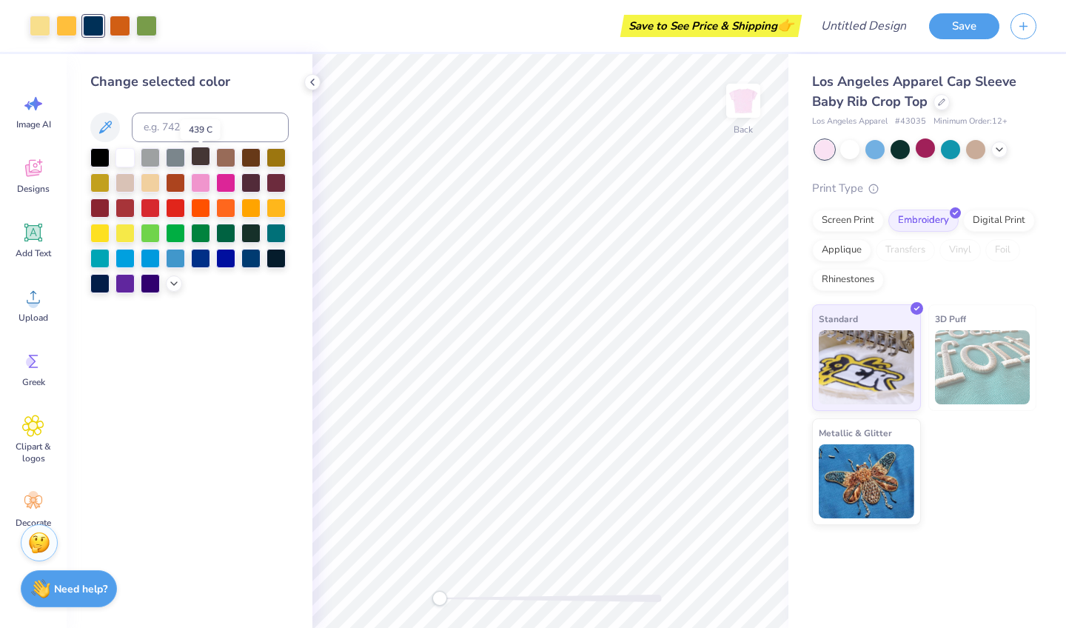
click at [206, 160] on div at bounding box center [200, 156] width 19 height 19
click at [200, 161] on div at bounding box center [200, 156] width 19 height 19
click at [216, 380] on div "Change selected color" at bounding box center [190, 341] width 246 height 574
click at [101, 164] on div at bounding box center [99, 156] width 19 height 19
click at [101, 207] on div at bounding box center [99, 206] width 19 height 19
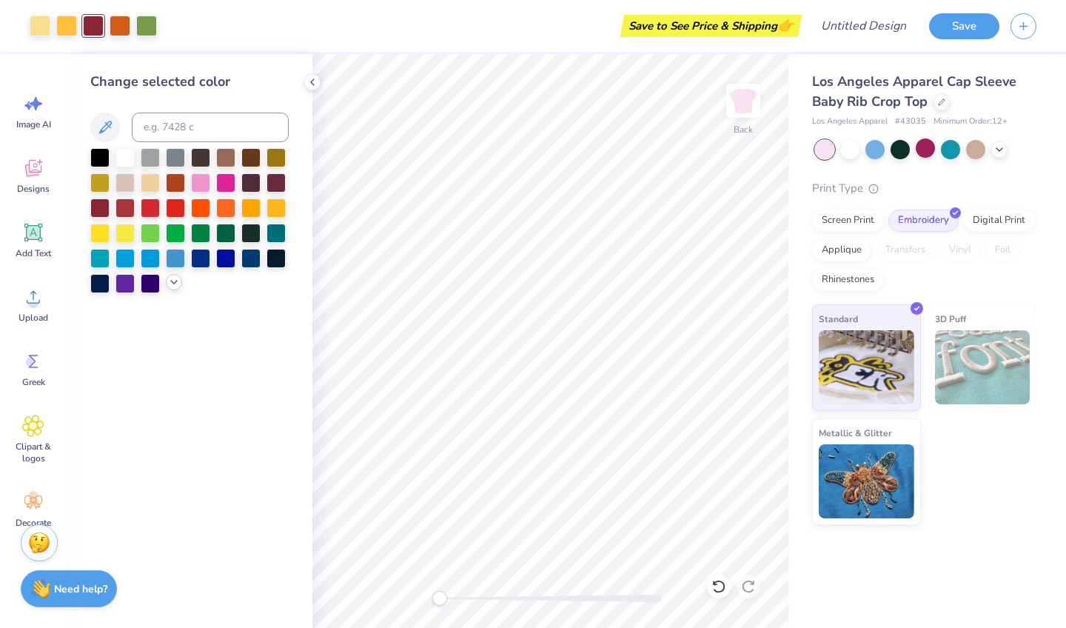
click at [176, 290] on div at bounding box center [174, 282] width 16 height 16
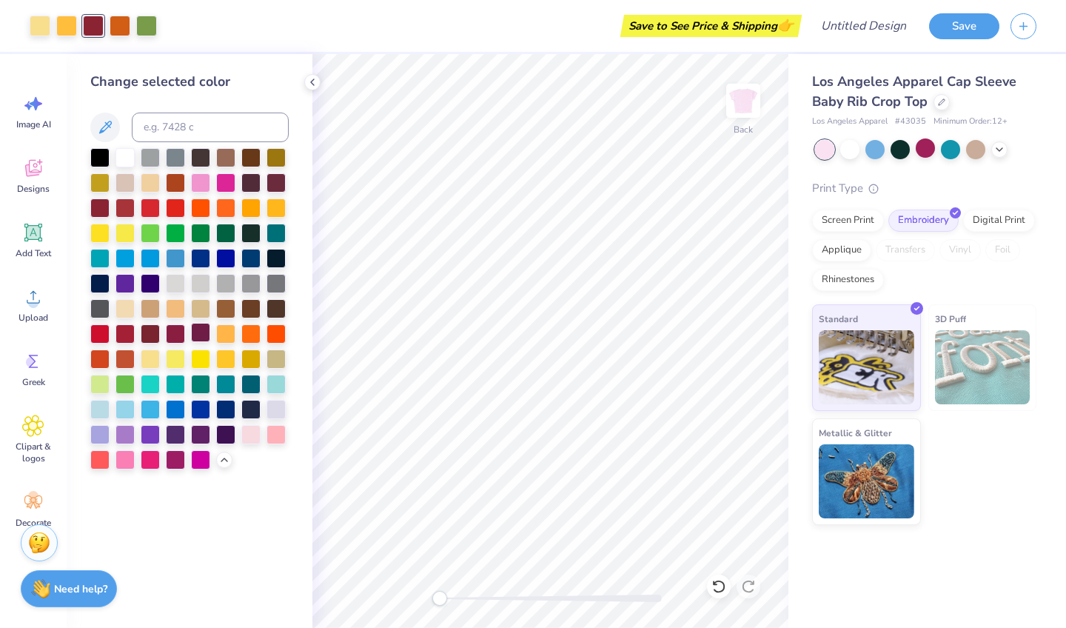
click at [204, 338] on div at bounding box center [200, 332] width 19 height 19
click at [316, 84] on icon at bounding box center [313, 82] width 12 height 12
